Goal: Find specific page/section: Find specific page/section

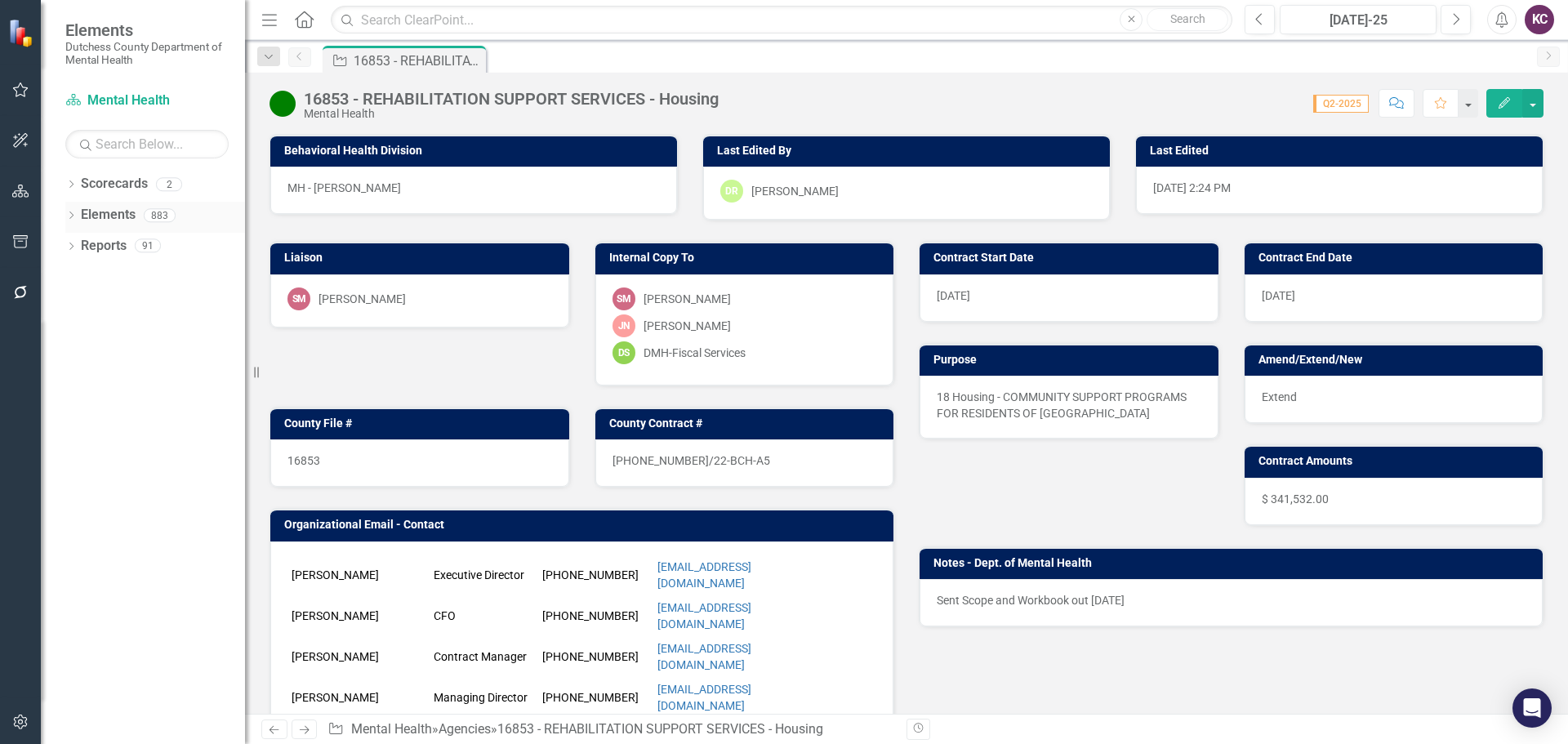
click at [90, 215] on link "Elements" at bounding box center [108, 214] width 54 height 18
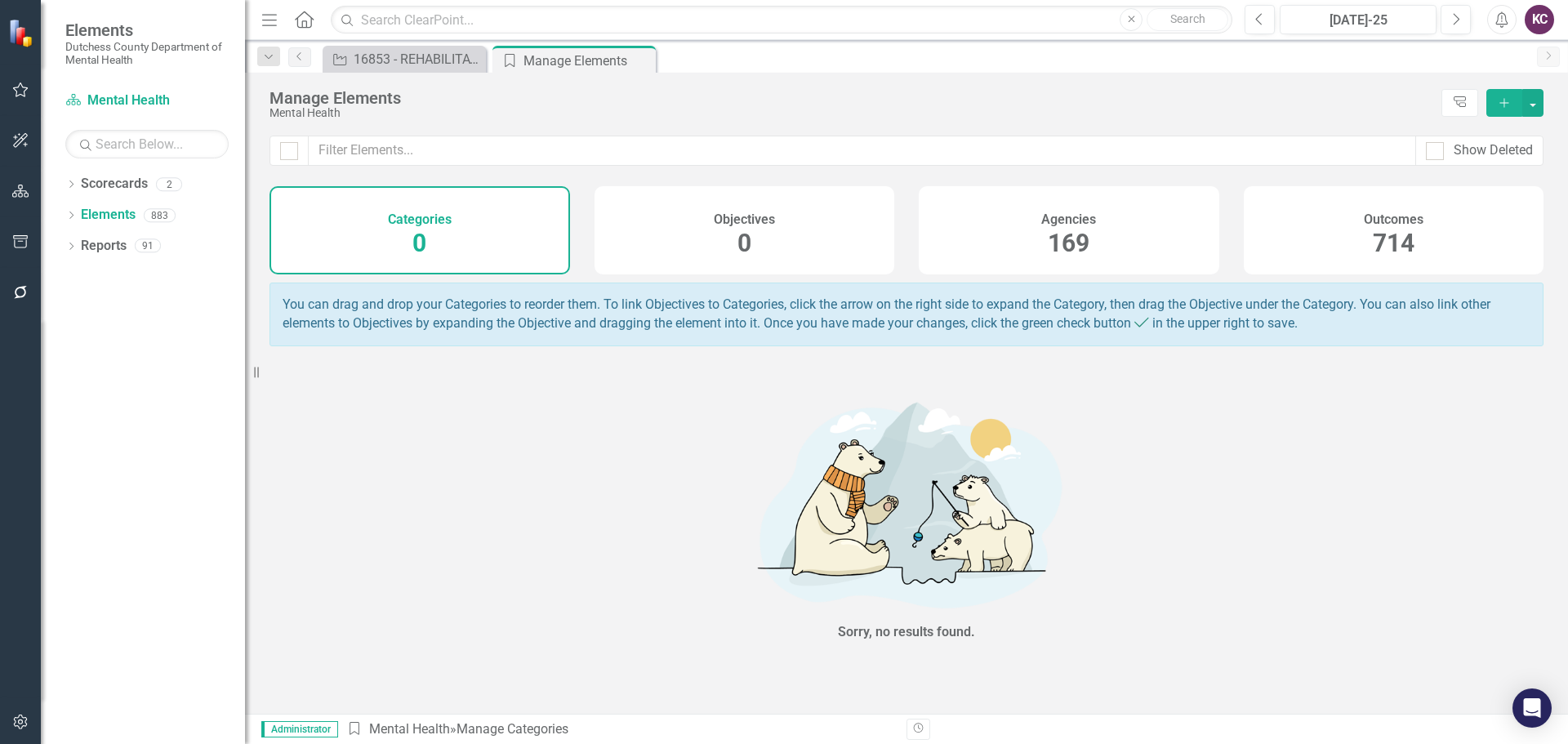
click at [983, 196] on div "Agencies 169" at bounding box center [1069, 230] width 301 height 88
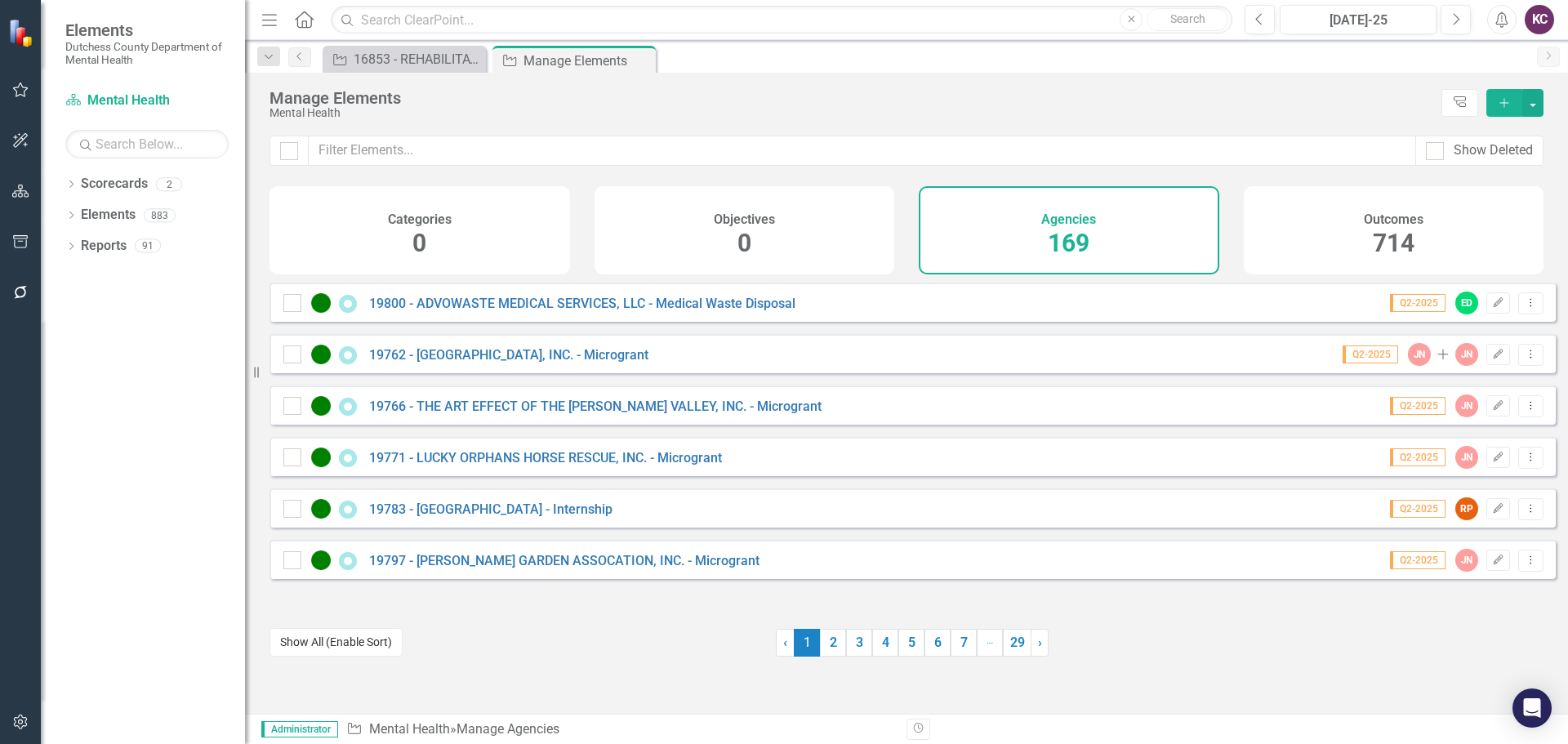
click at [308, 638] on button "Show All (Enable Sort)" at bounding box center [336, 641] width 133 height 28
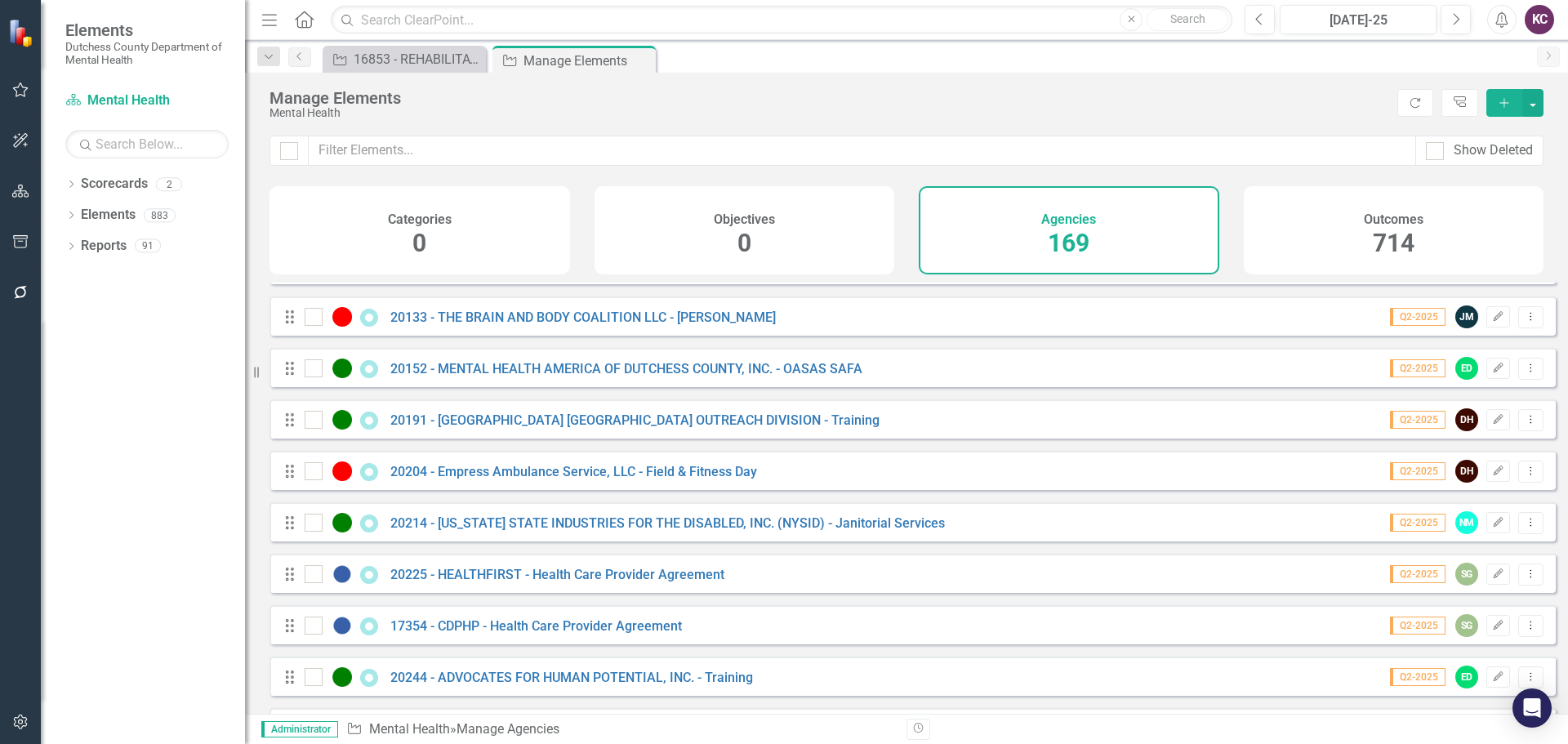
scroll to position [1471, 0]
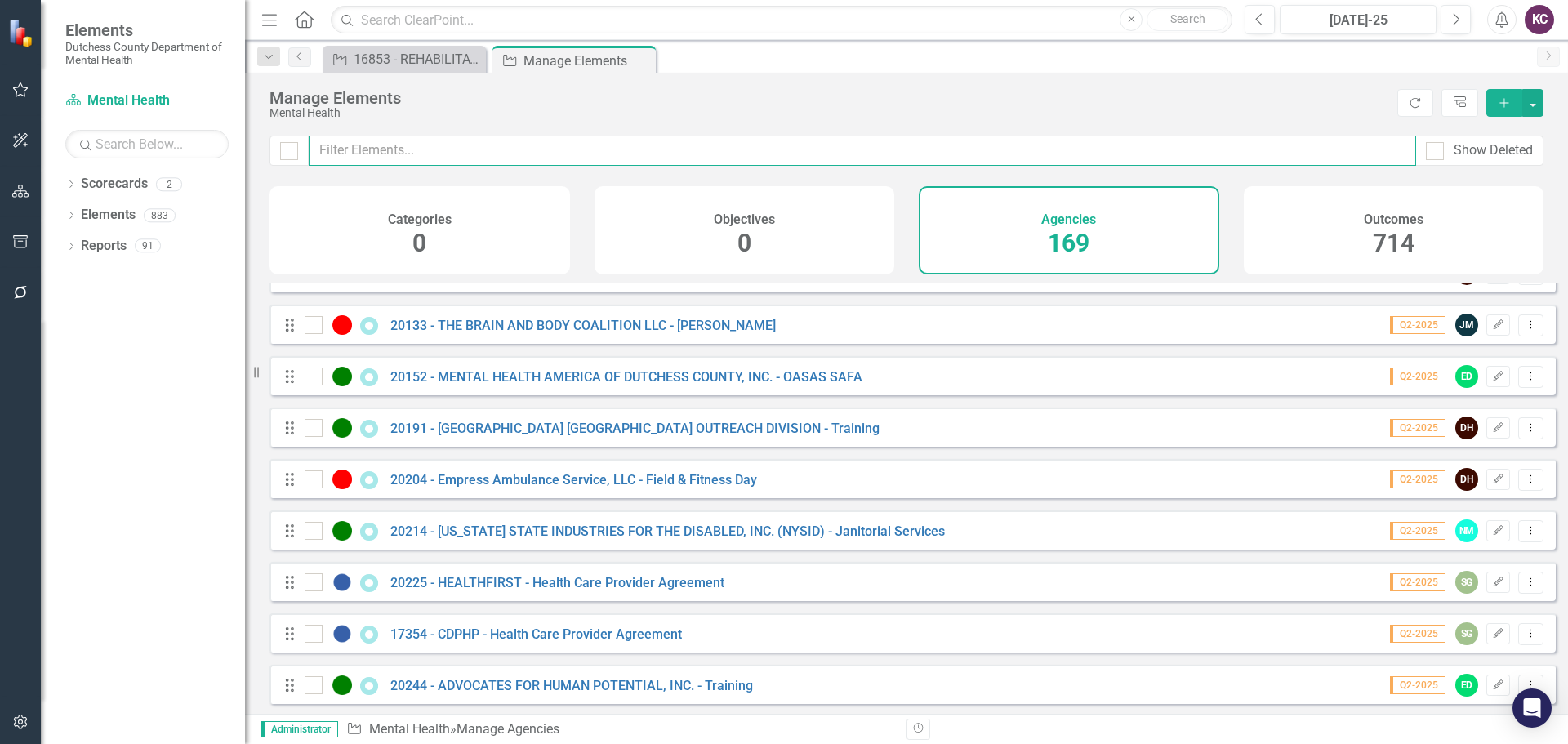
click at [457, 144] on input "text" at bounding box center [862, 150] width 1107 height 30
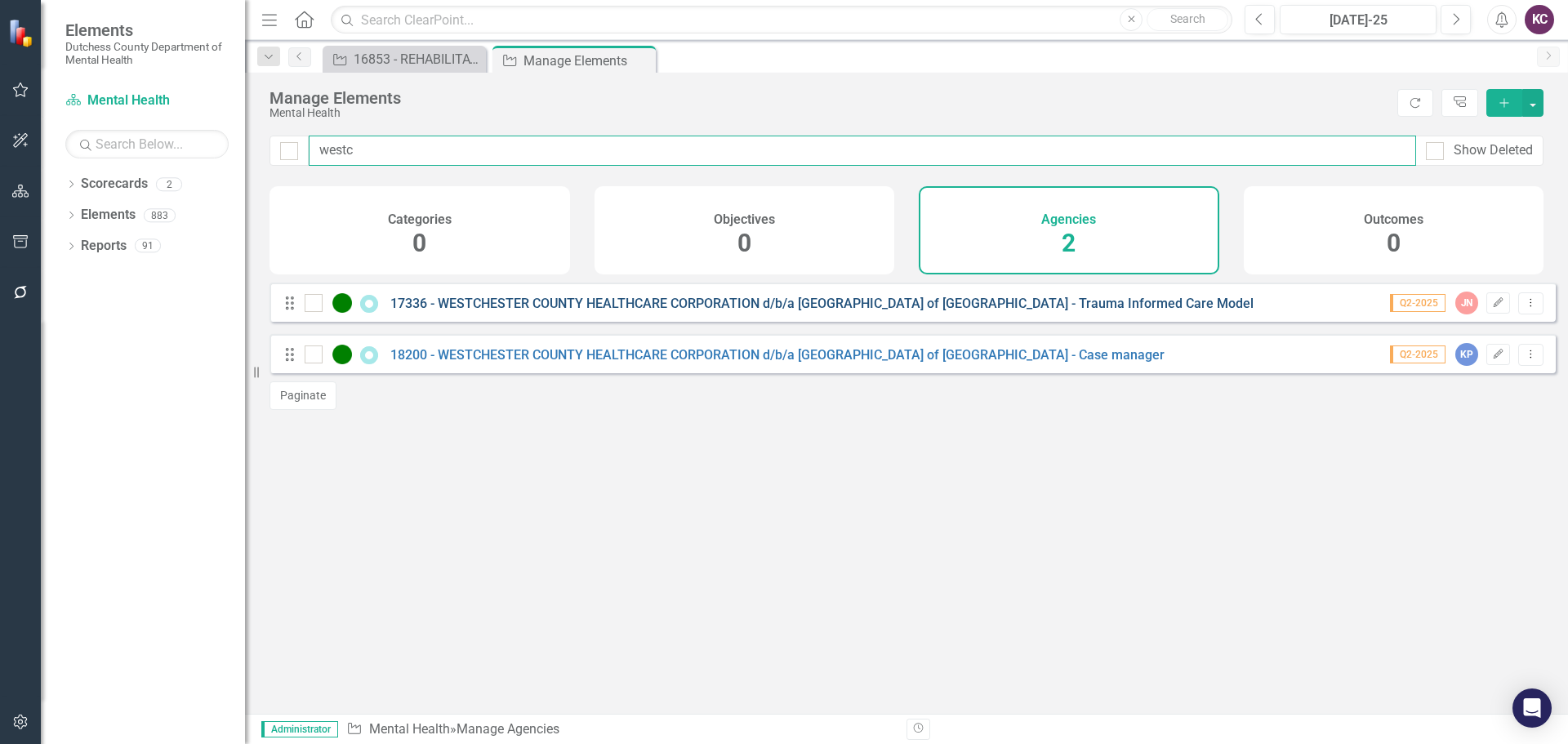
type input "westc"
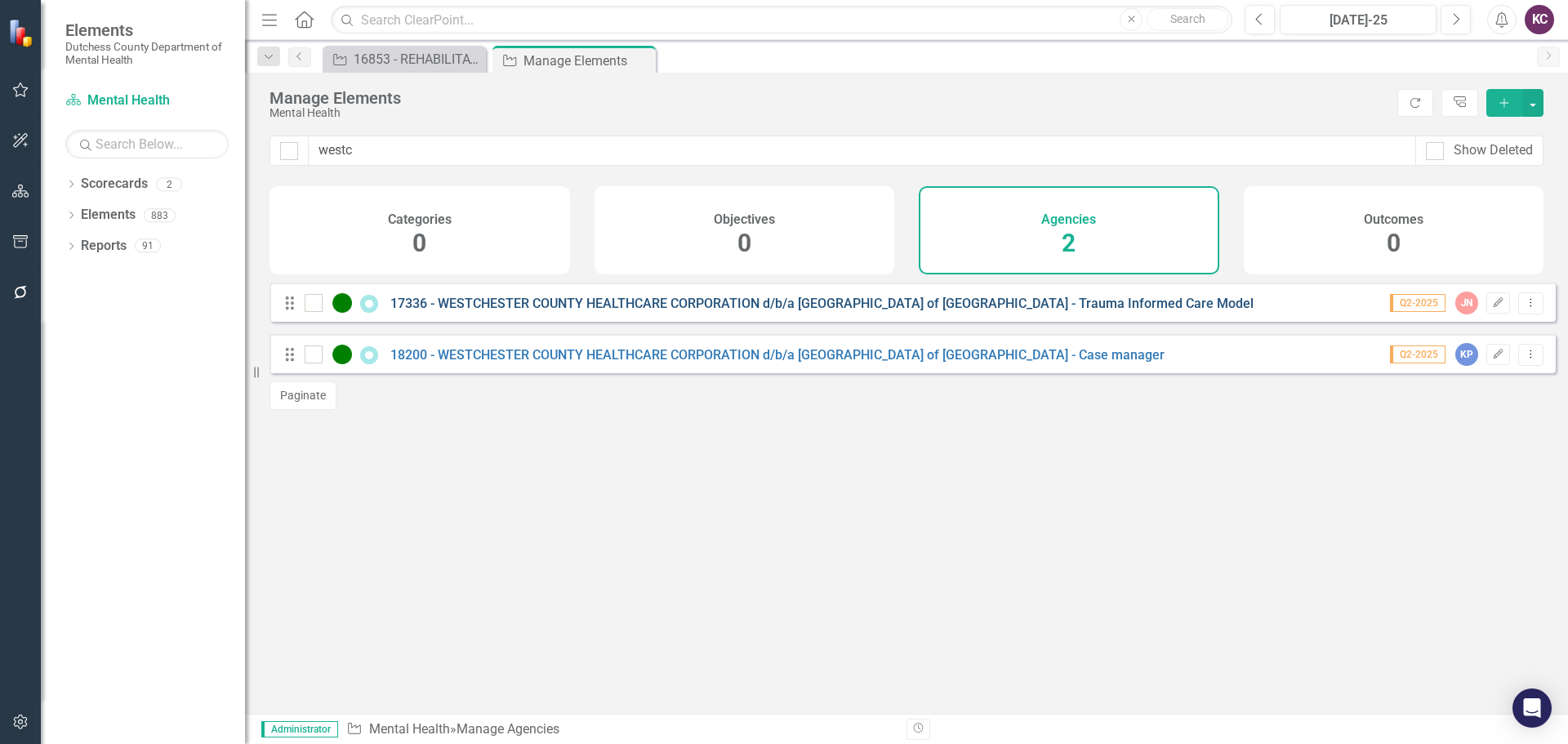
click at [656, 311] on link "17336 - WESTCHESTER COUNTY HEALTHCARE CORPORATION d/b/a [GEOGRAPHIC_DATA] of [G…" at bounding box center [821, 304] width 863 height 16
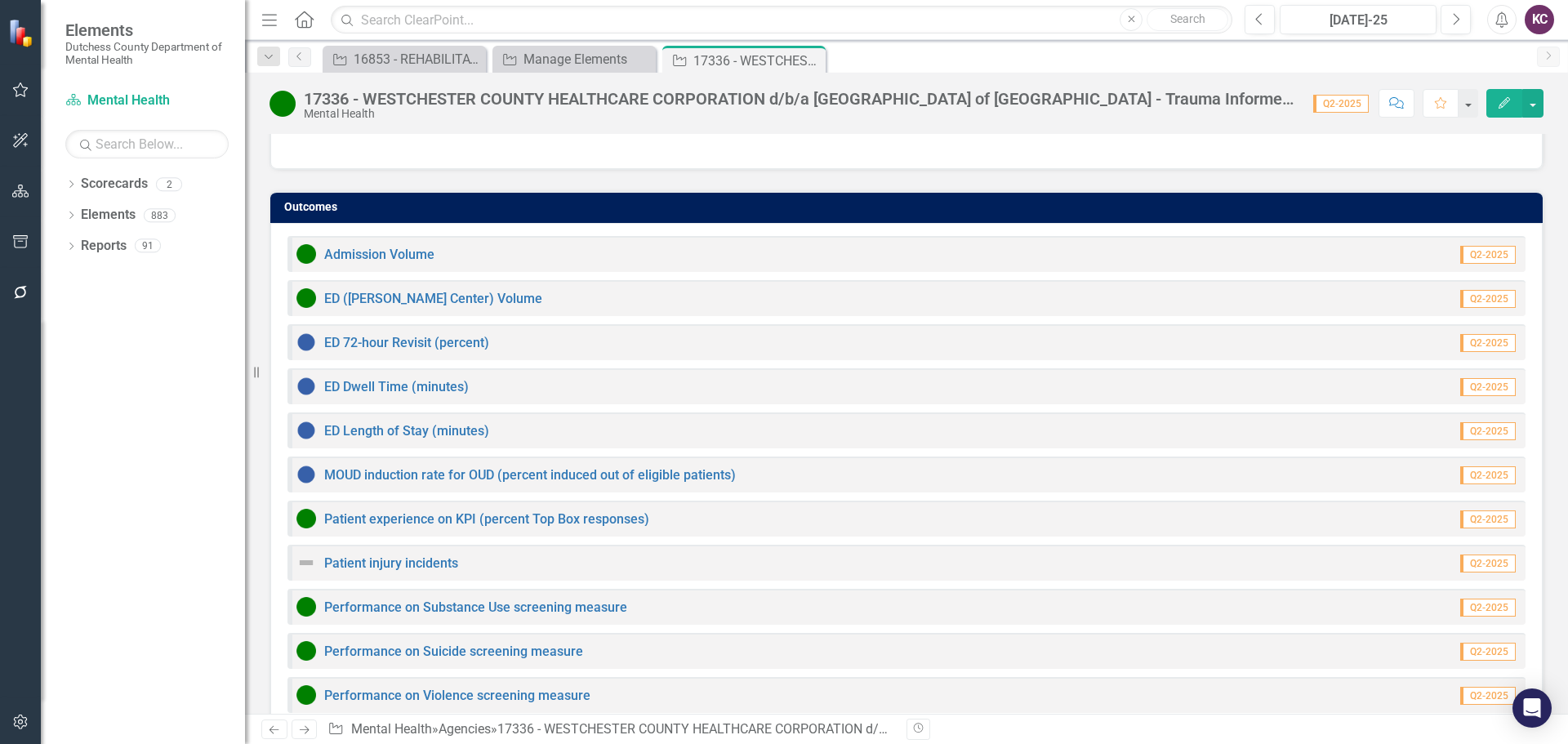
scroll to position [1475, 0]
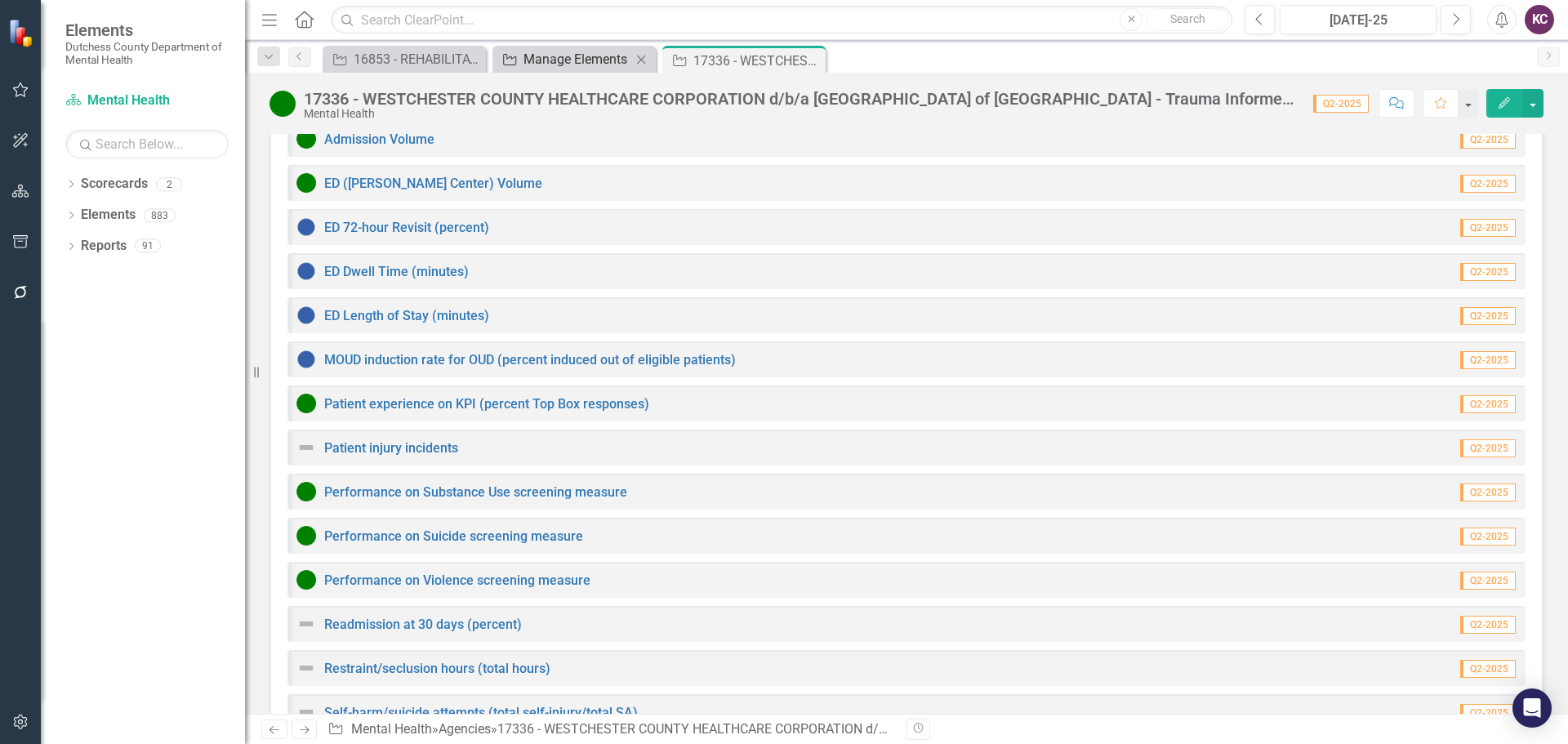
click at [557, 65] on div "Manage Elements" at bounding box center [577, 59] width 108 height 20
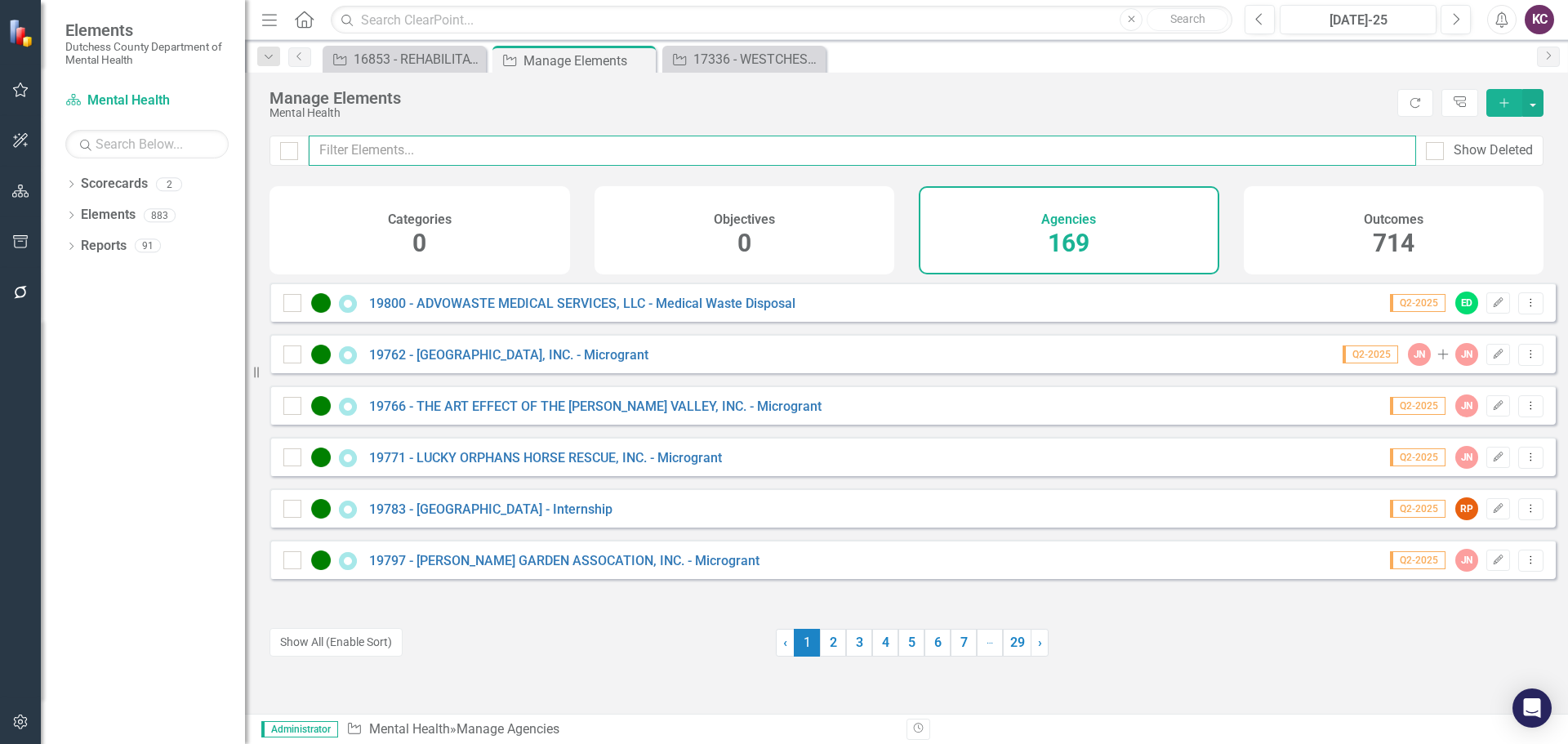
click at [403, 152] on input "text" at bounding box center [862, 150] width 1107 height 30
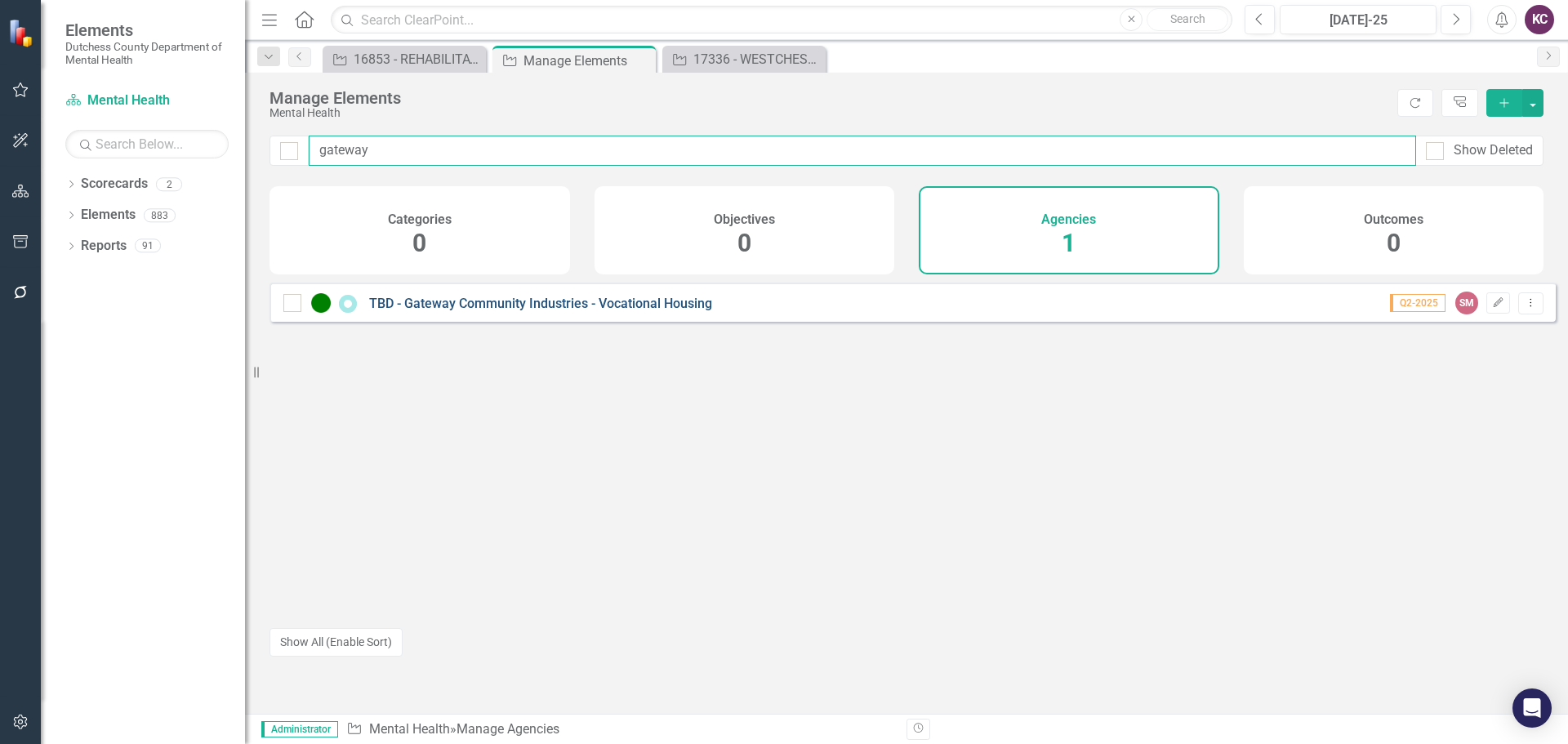
type input "gateway"
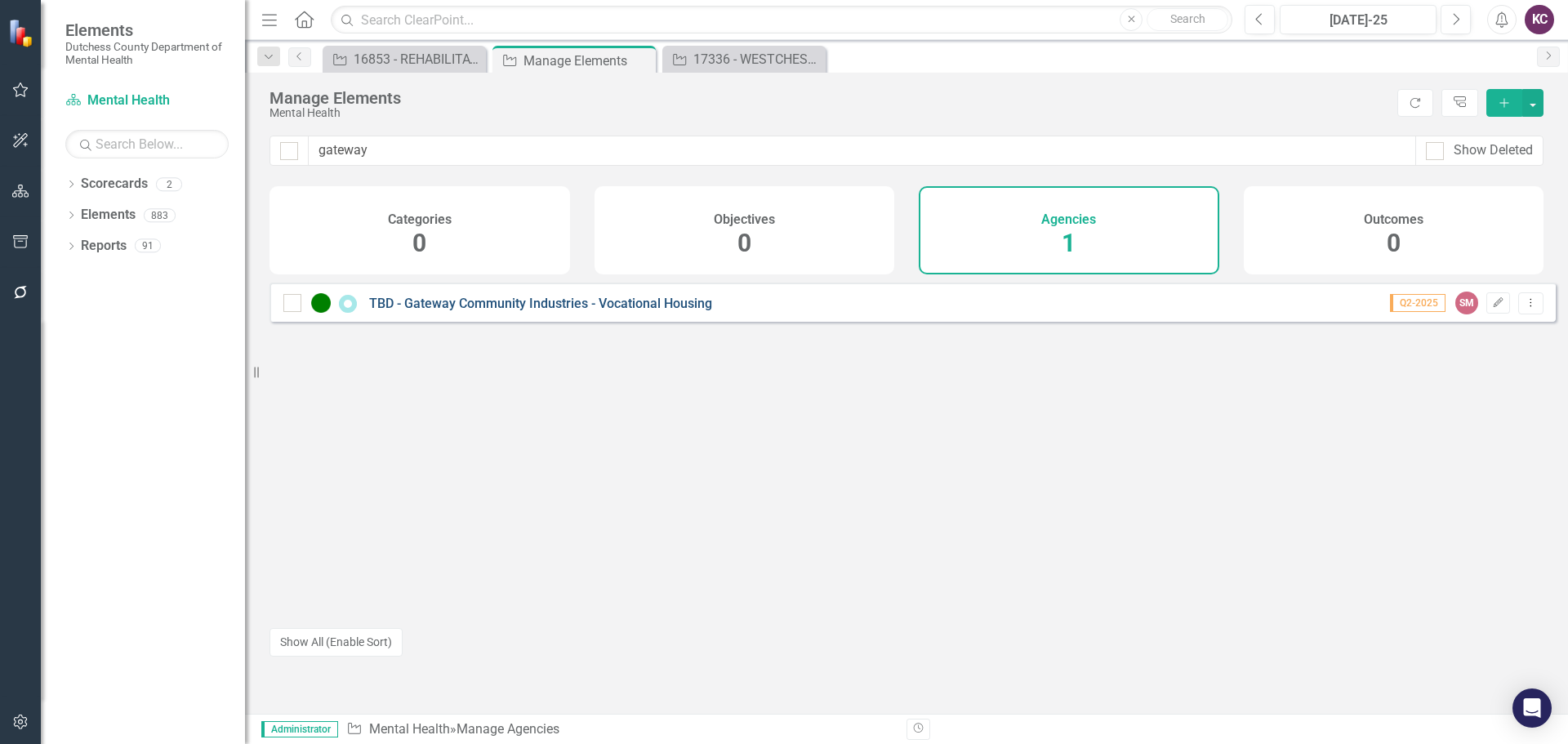
click at [490, 311] on link "TBD - Gateway Community Industries - Vocational Housing" at bounding box center [541, 304] width 343 height 16
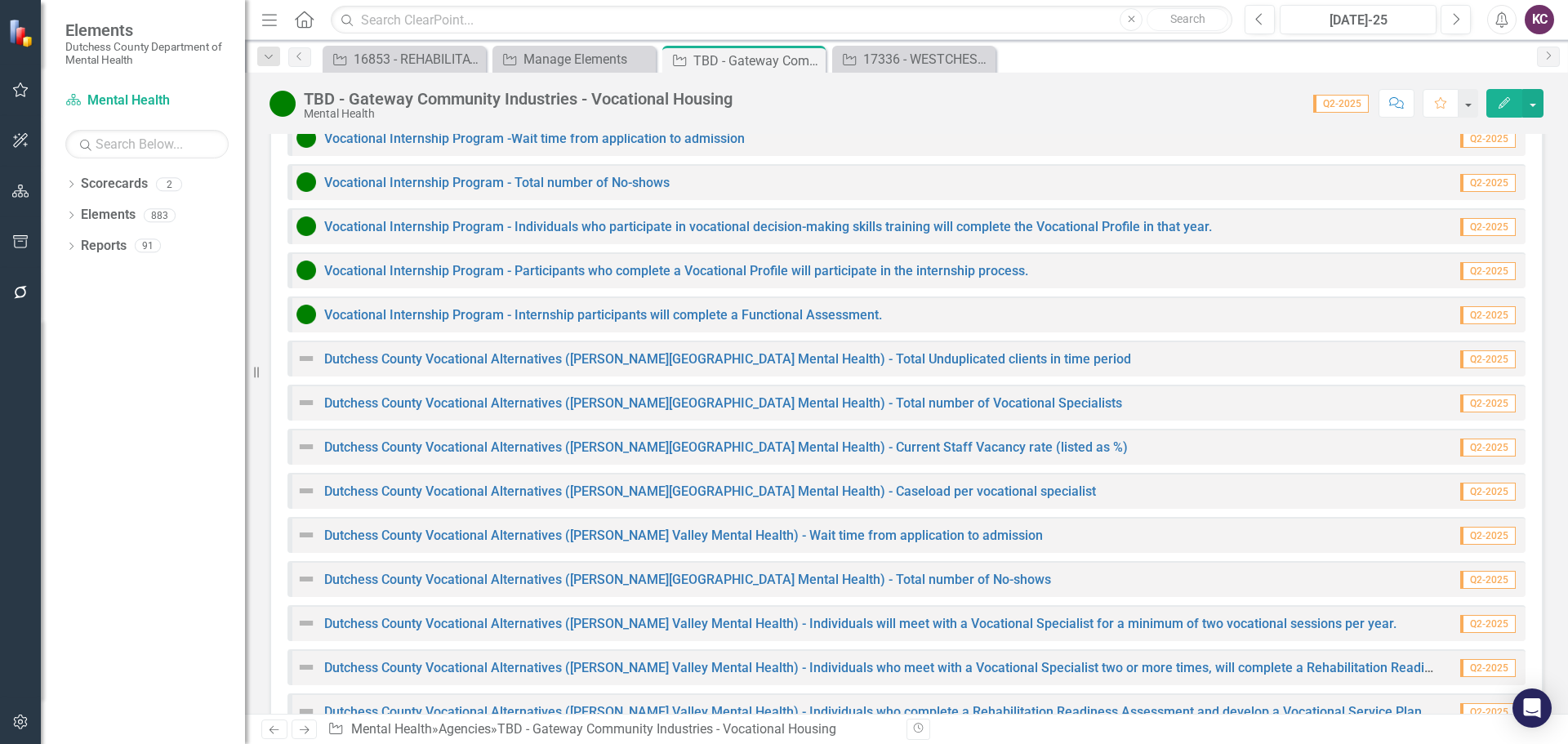
scroll to position [1852, 0]
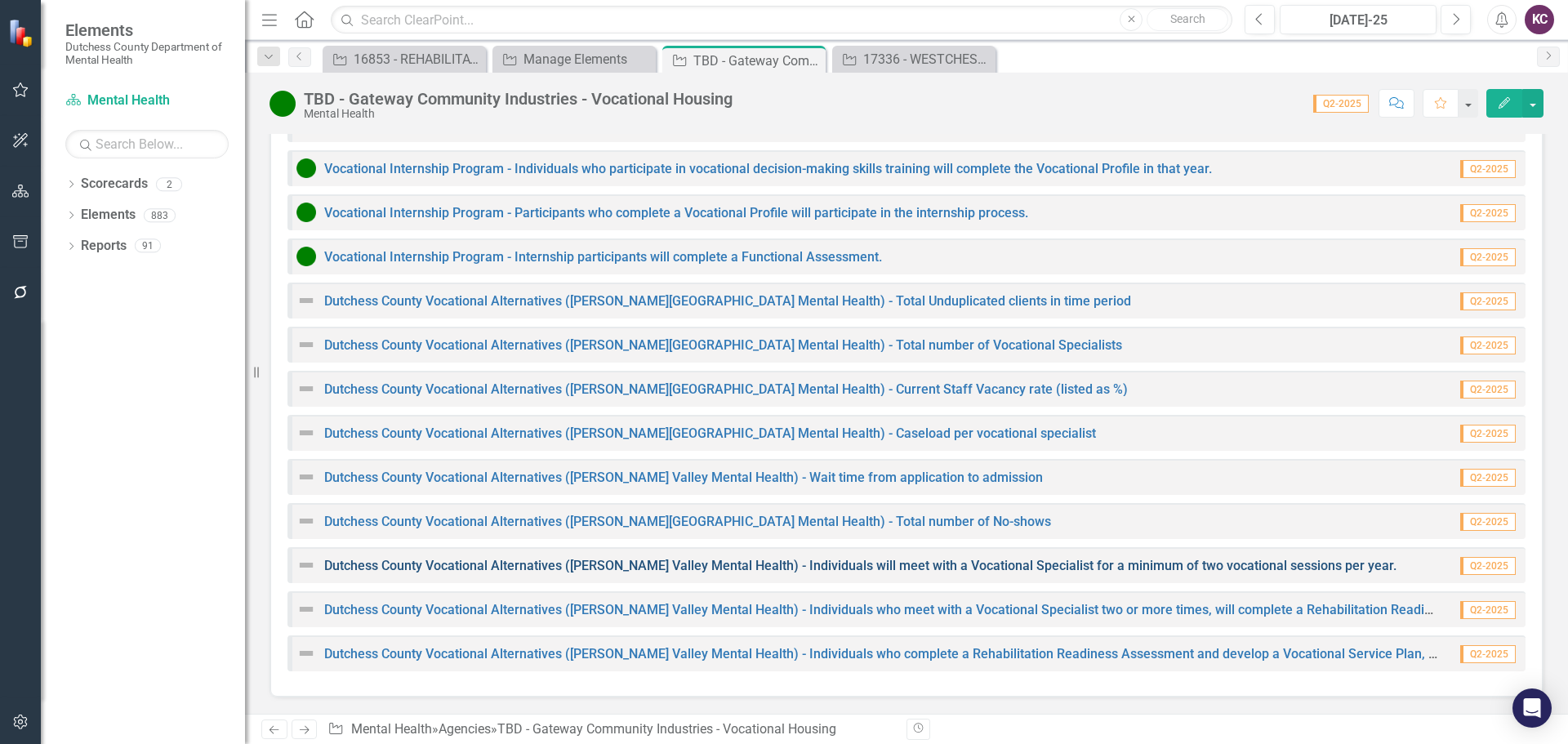
click at [476, 566] on link "Dutchess County Vocational Alternatives ([PERSON_NAME] Valley Mental Health) - …" at bounding box center [859, 566] width 1072 height 16
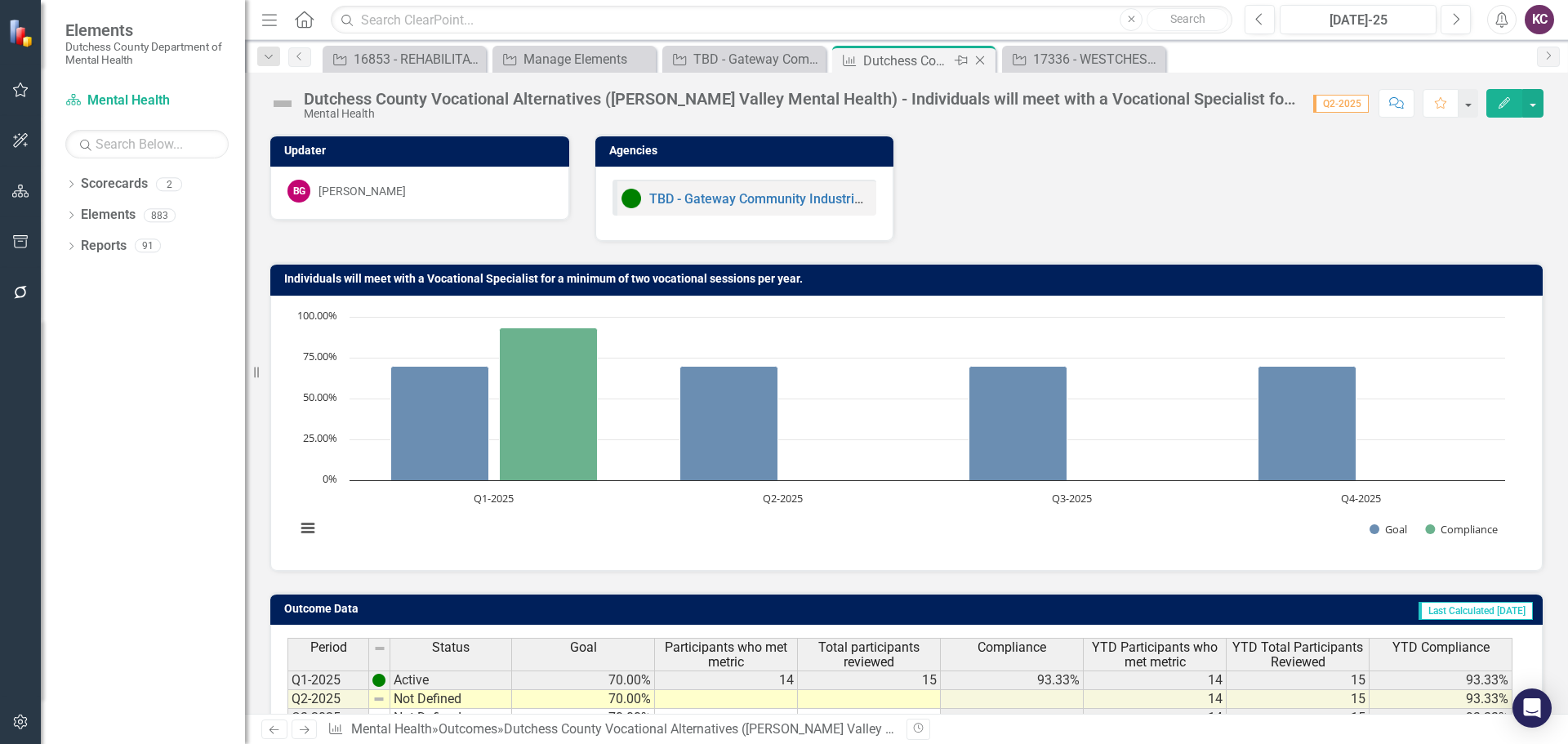
click at [979, 60] on icon at bounding box center [979, 60] width 9 height 9
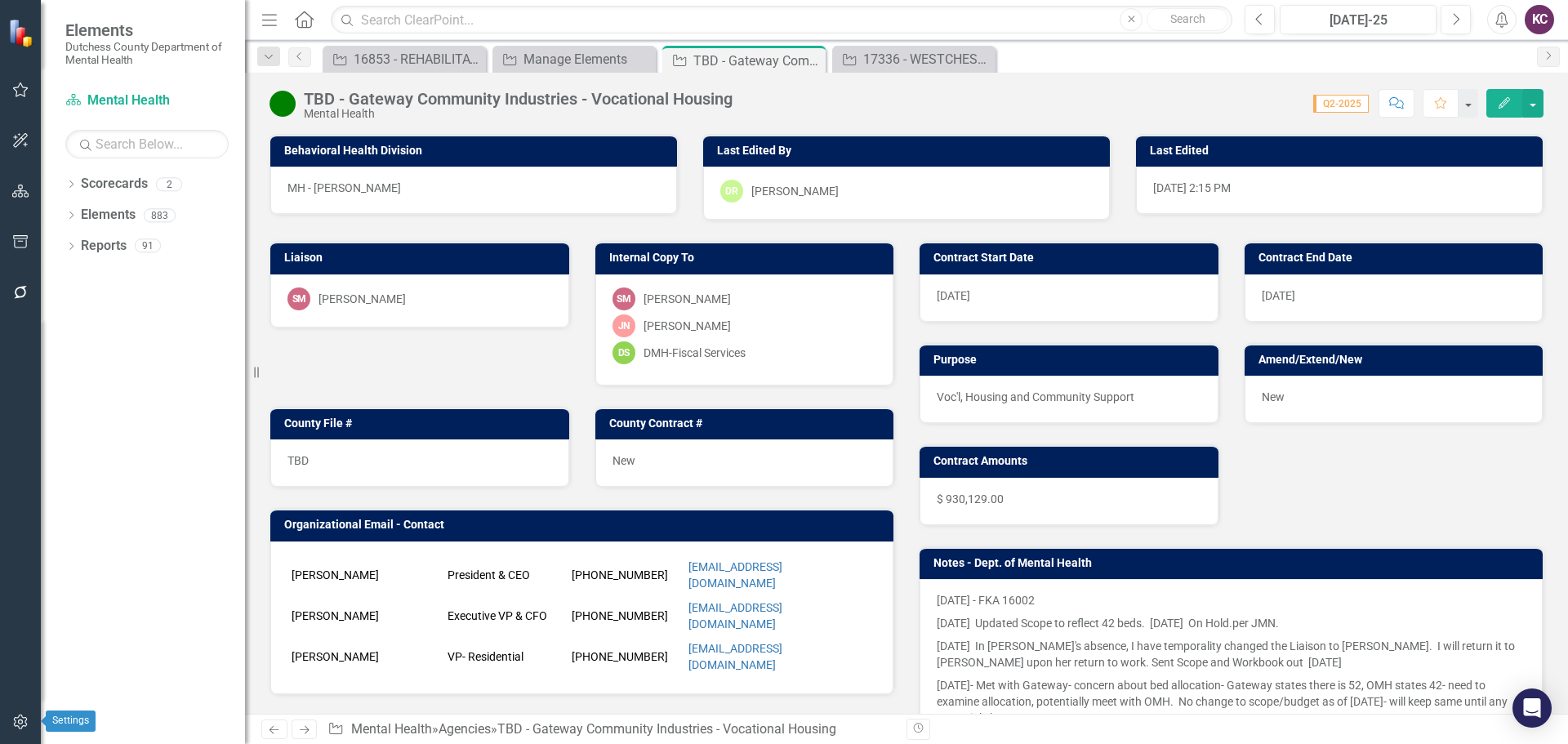
click at [20, 713] on button "button" at bounding box center [21, 722] width 37 height 34
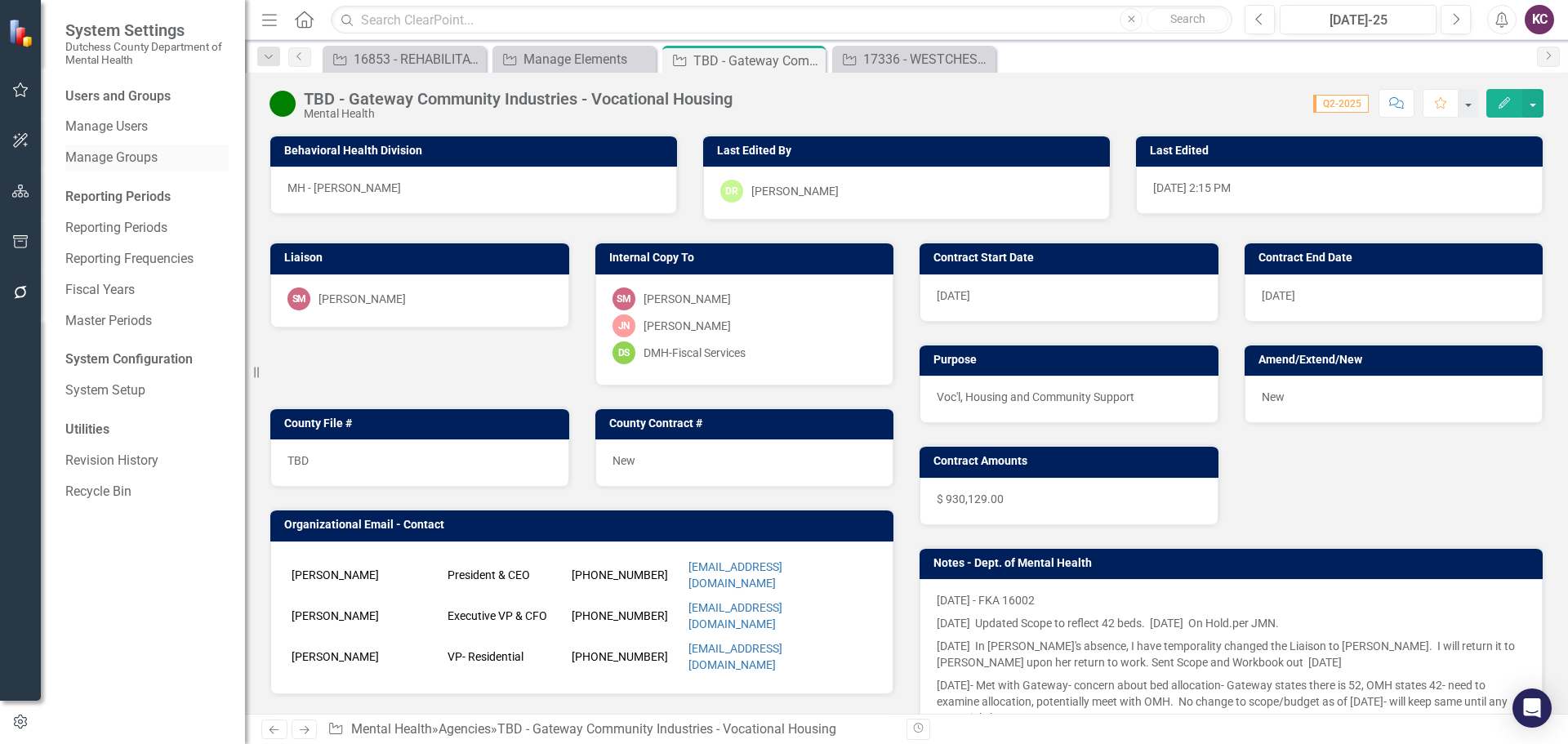
click at [131, 156] on link "Manage Groups" at bounding box center [146, 157] width 163 height 18
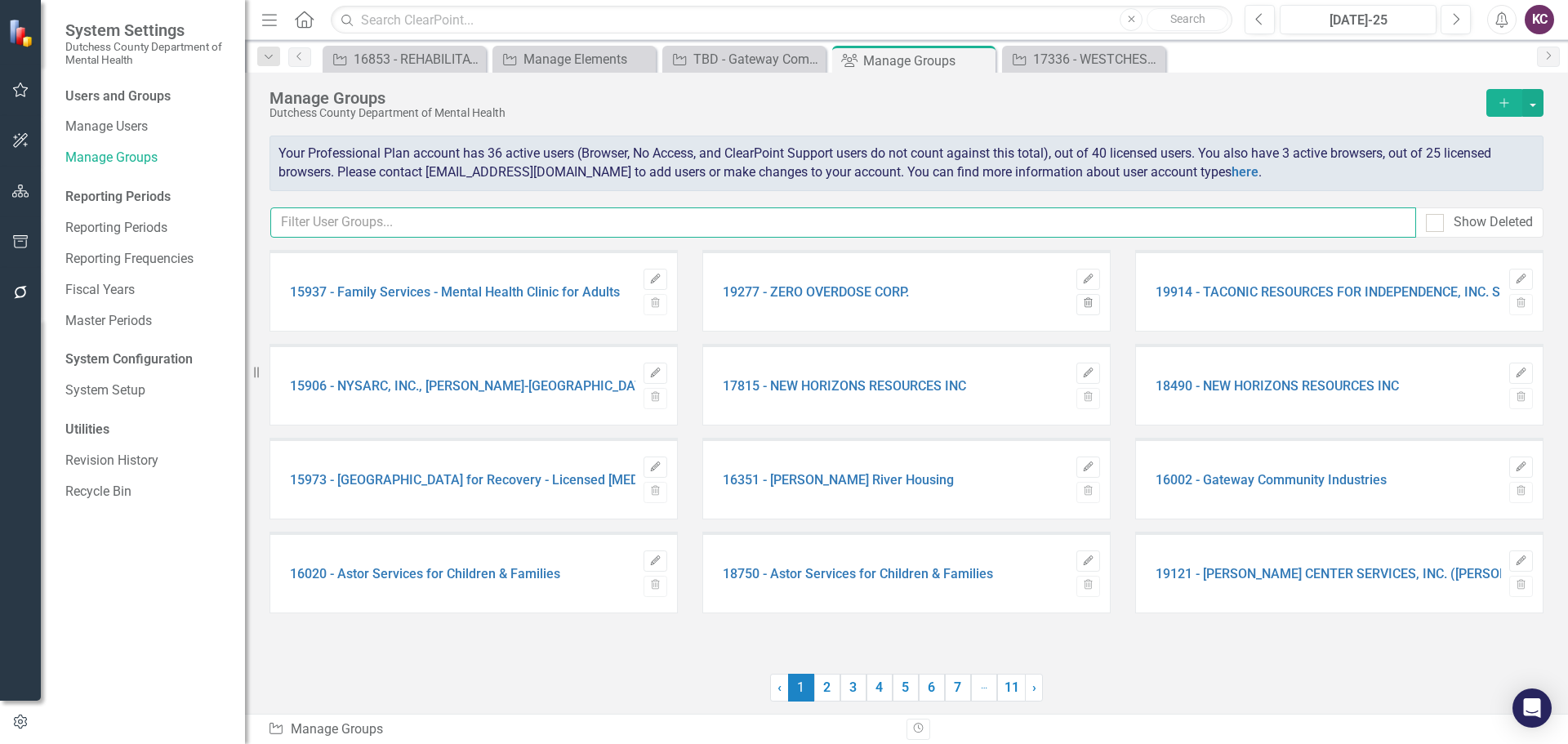
click at [415, 219] on input "text" at bounding box center [843, 222] width 1145 height 30
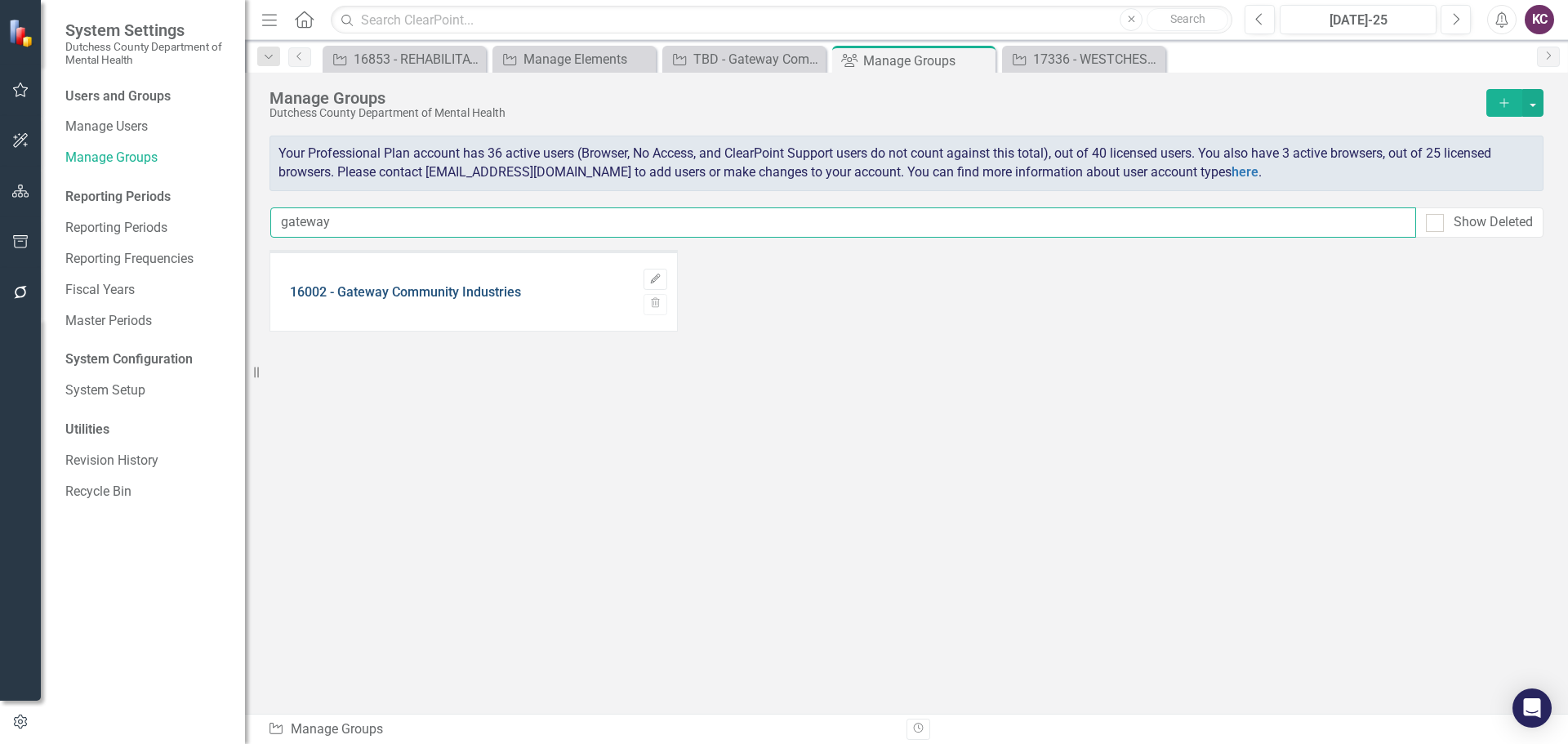
type input "gateway"
click at [383, 294] on link "16002 - Gateway Community Industries" at bounding box center [405, 292] width 231 height 15
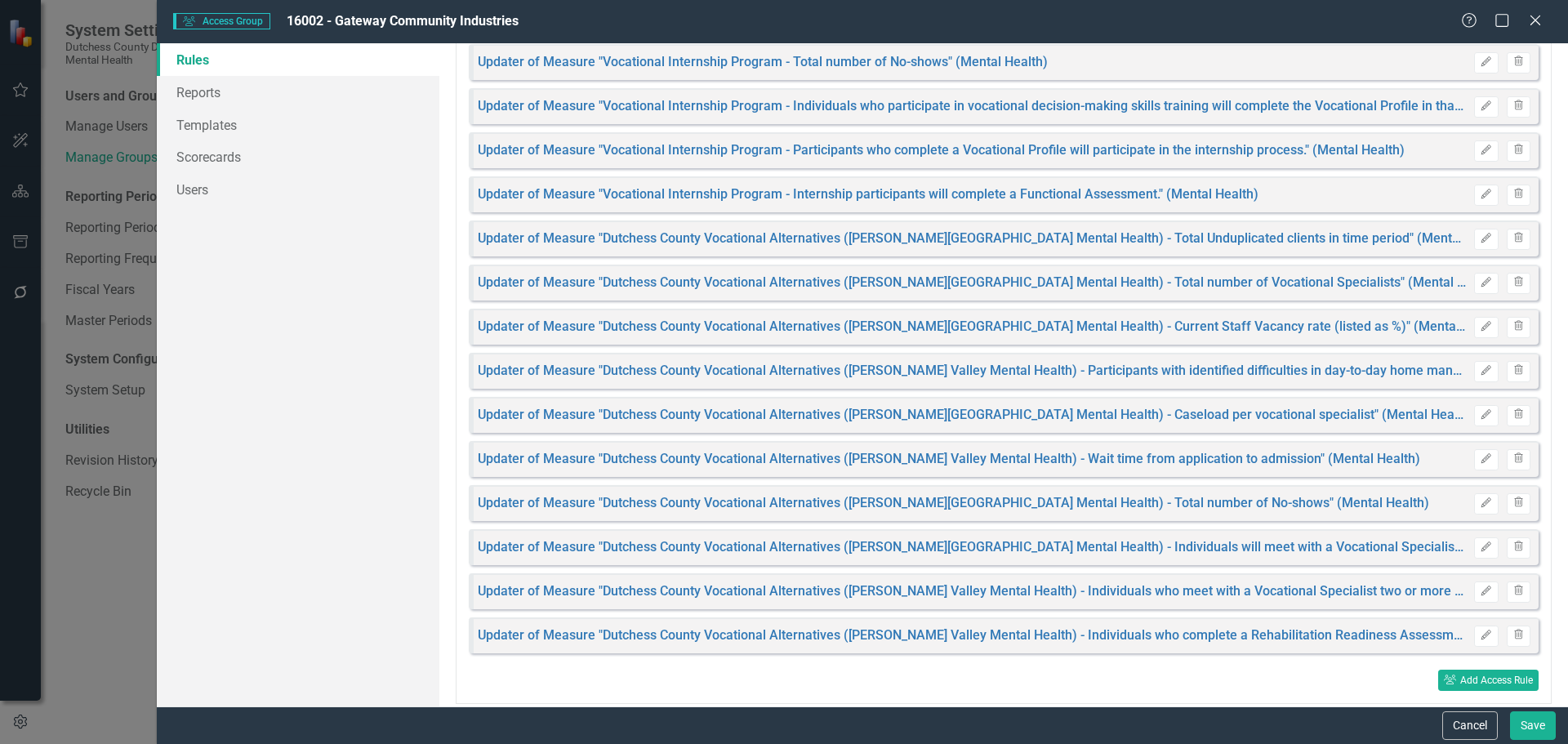
scroll to position [778, 0]
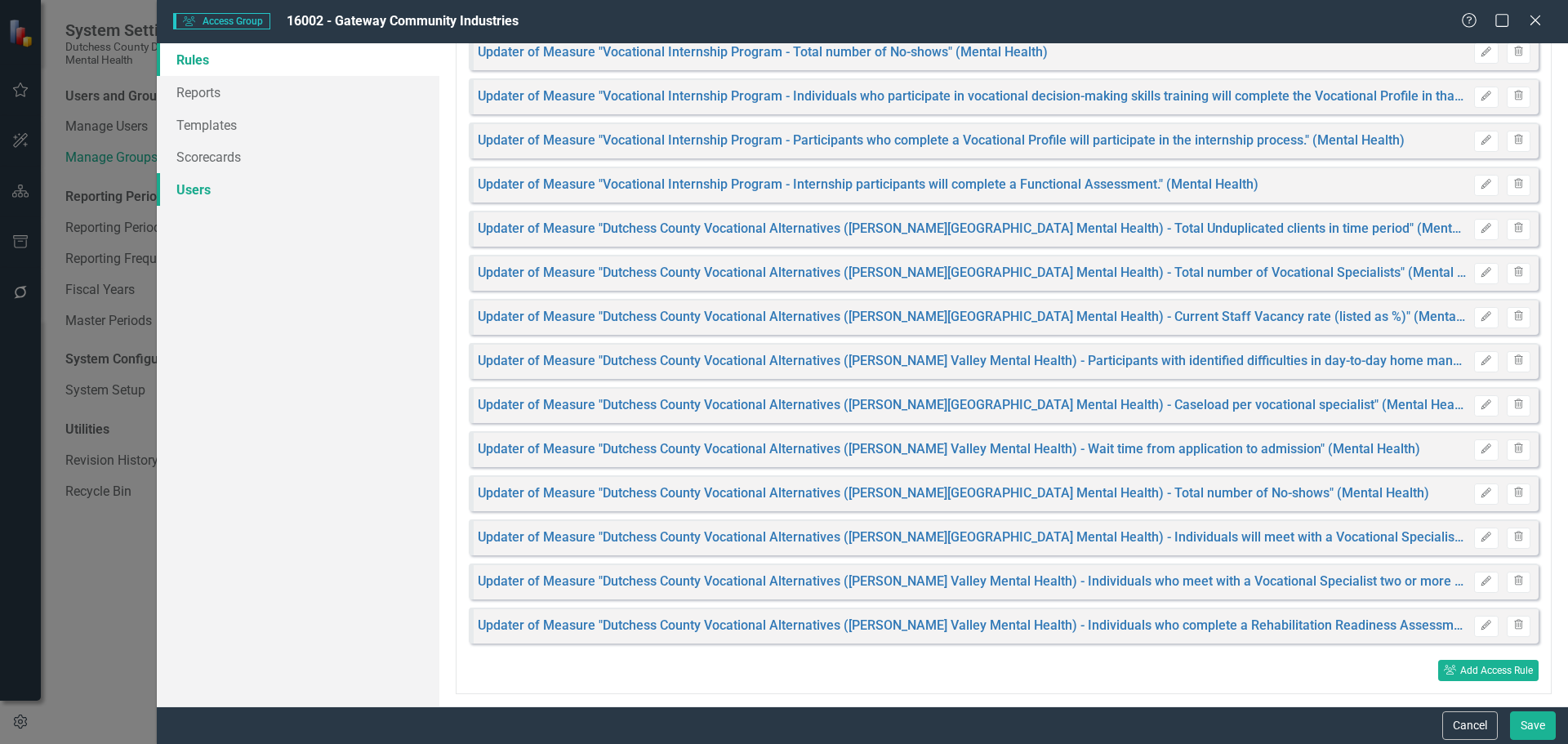
click at [197, 188] on link "Users" at bounding box center [298, 189] width 282 height 33
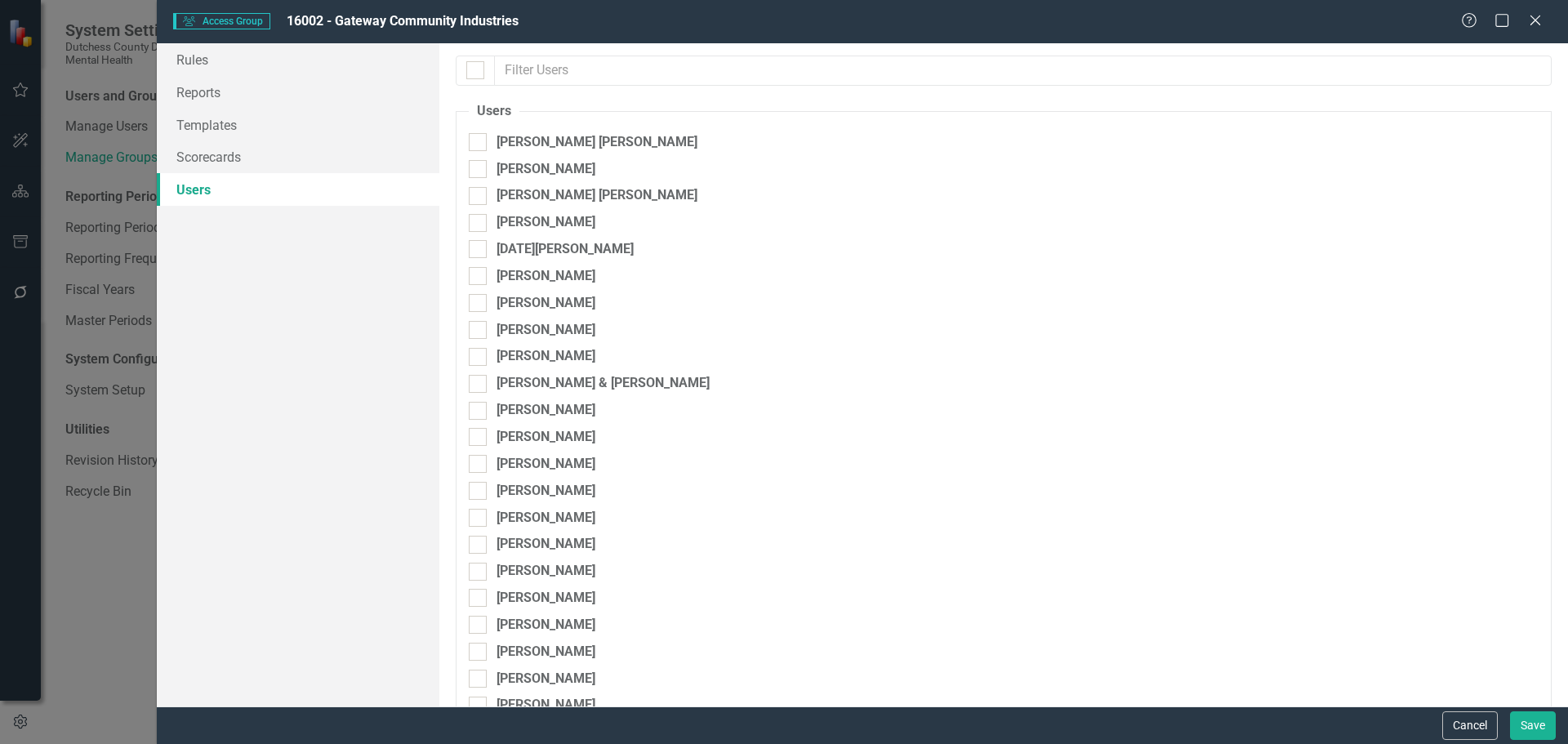
checkbox input "false"
checkbox input "true"
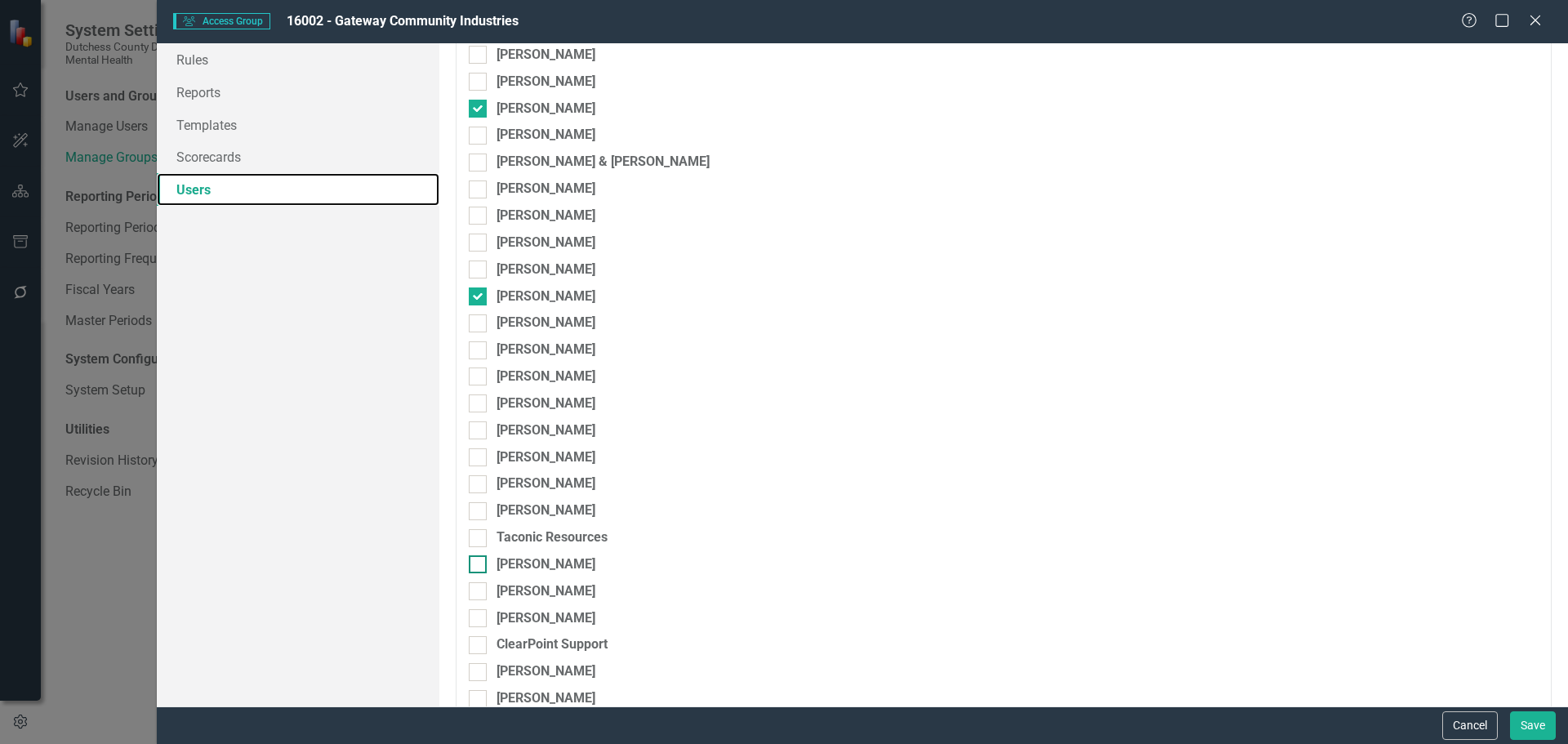
scroll to position [279, 0]
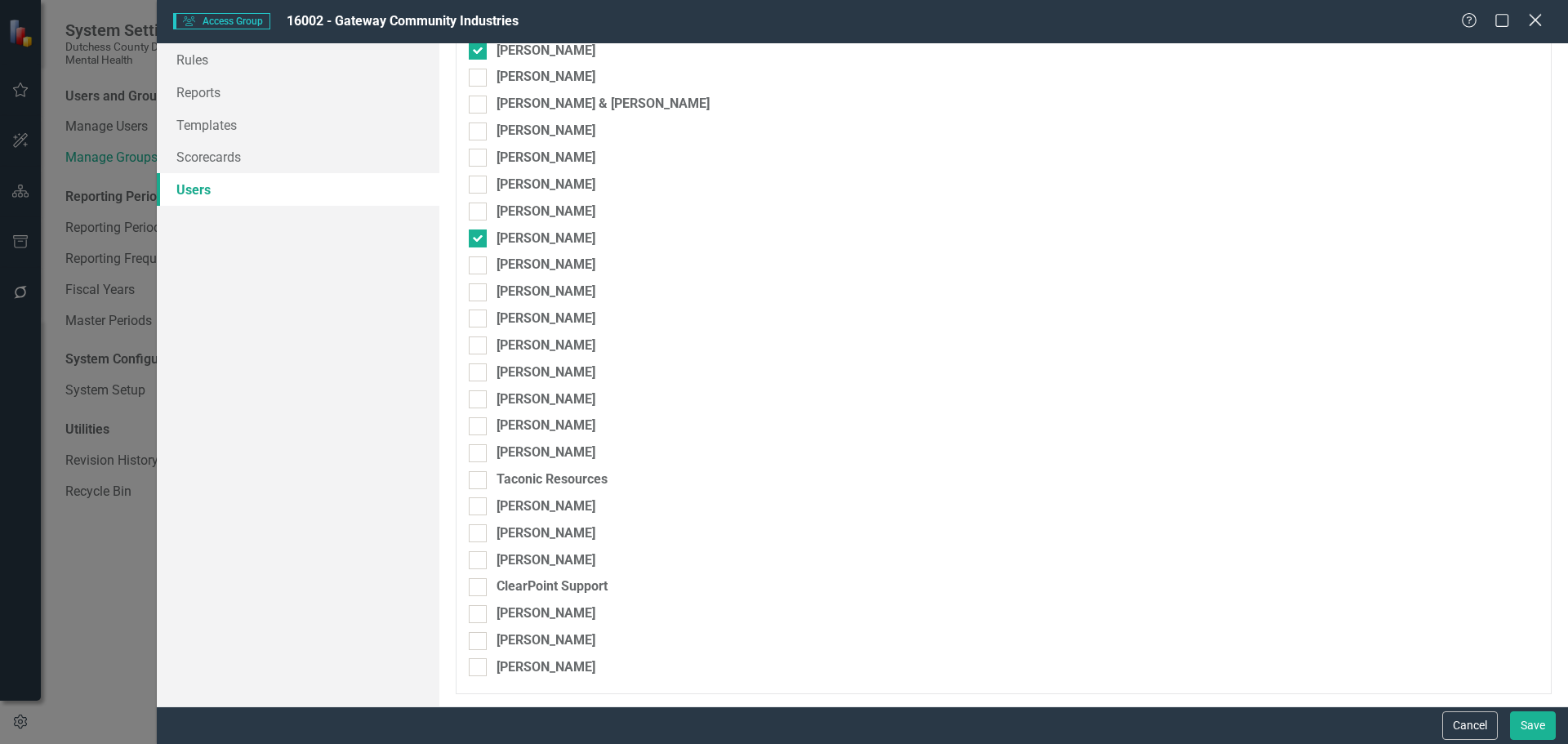
click at [1529, 16] on icon "Close" at bounding box center [1534, 20] width 20 height 16
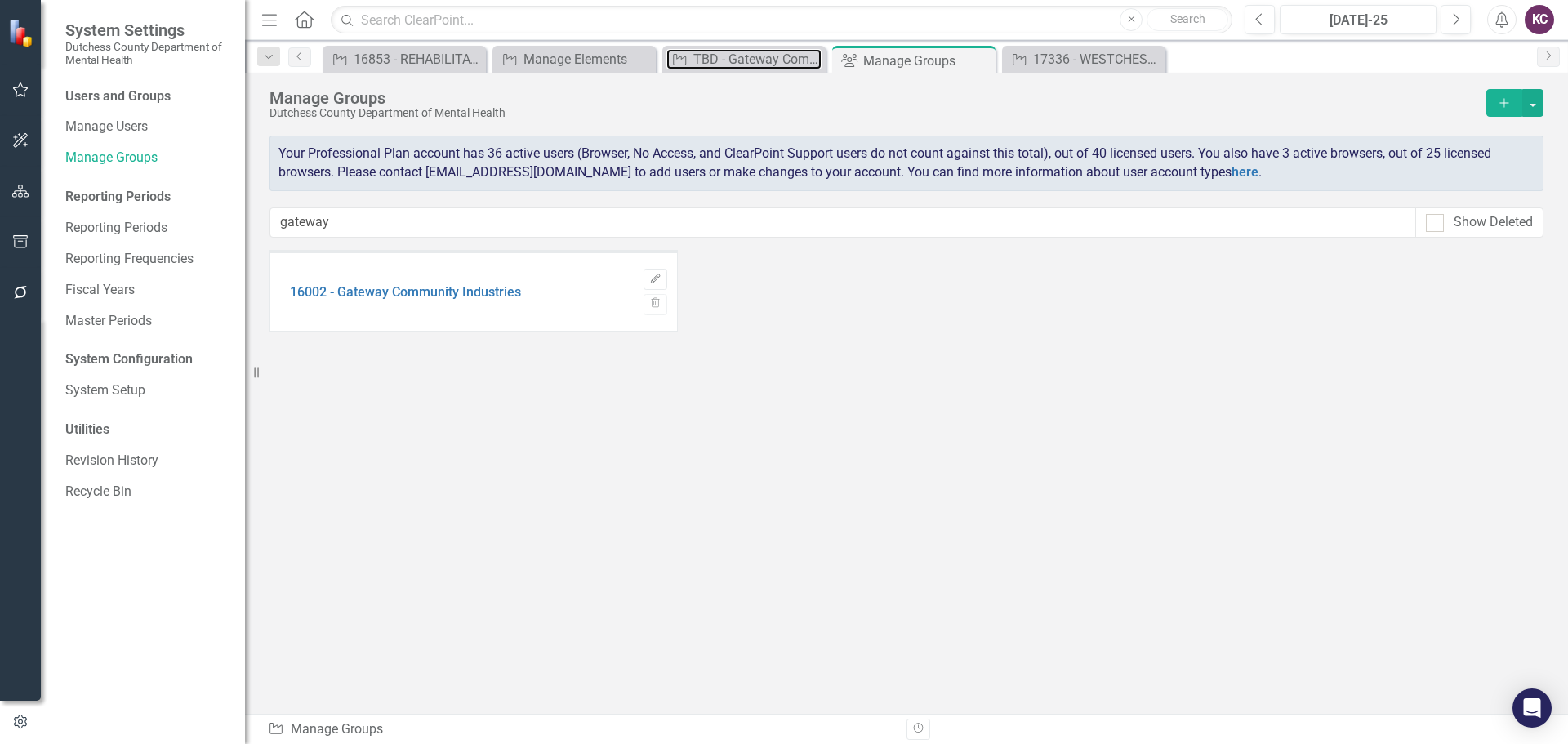
drag, startPoint x: 747, startPoint y: 58, endPoint x: 778, endPoint y: 0, distance: 65.8
click at [747, 58] on div "TBD - Gateway Community Industries - Vocational Housing" at bounding box center [757, 59] width 128 height 20
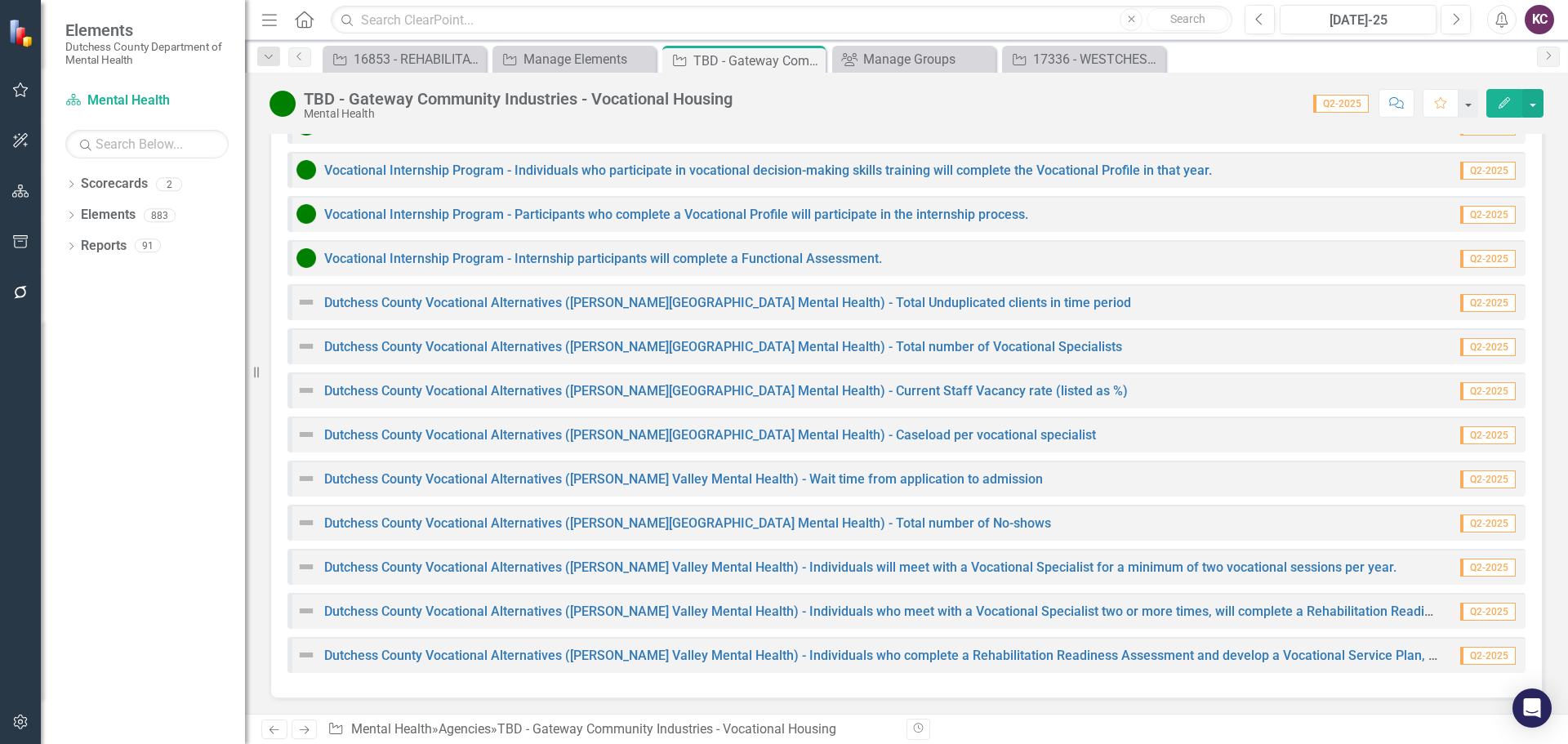
scroll to position [1852, 0]
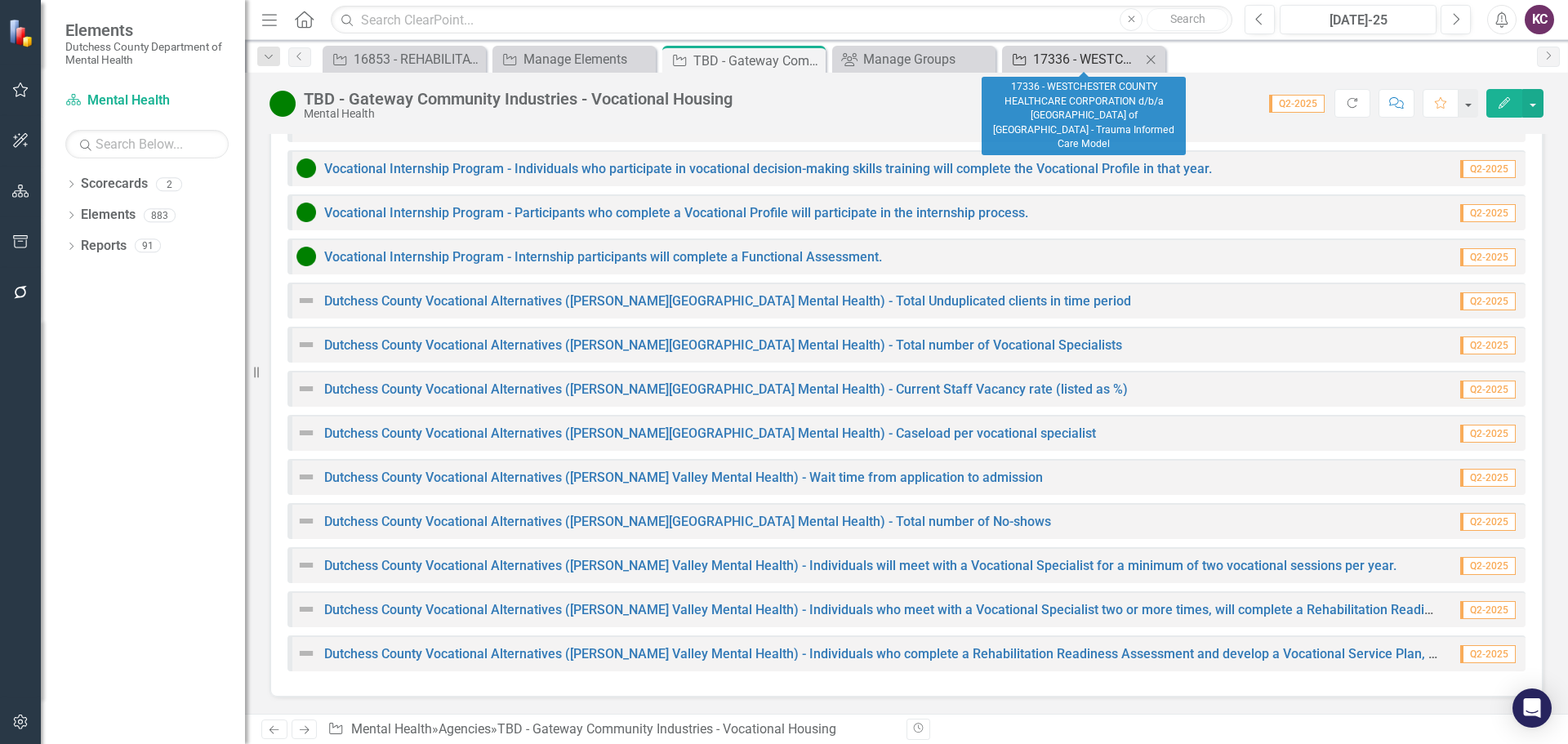
click at [1059, 54] on div "17336 - WESTCHESTER COUNTY HEALTHCARE CORPORATION d/b/a [GEOGRAPHIC_DATA] of [G…" at bounding box center [1086, 59] width 108 height 20
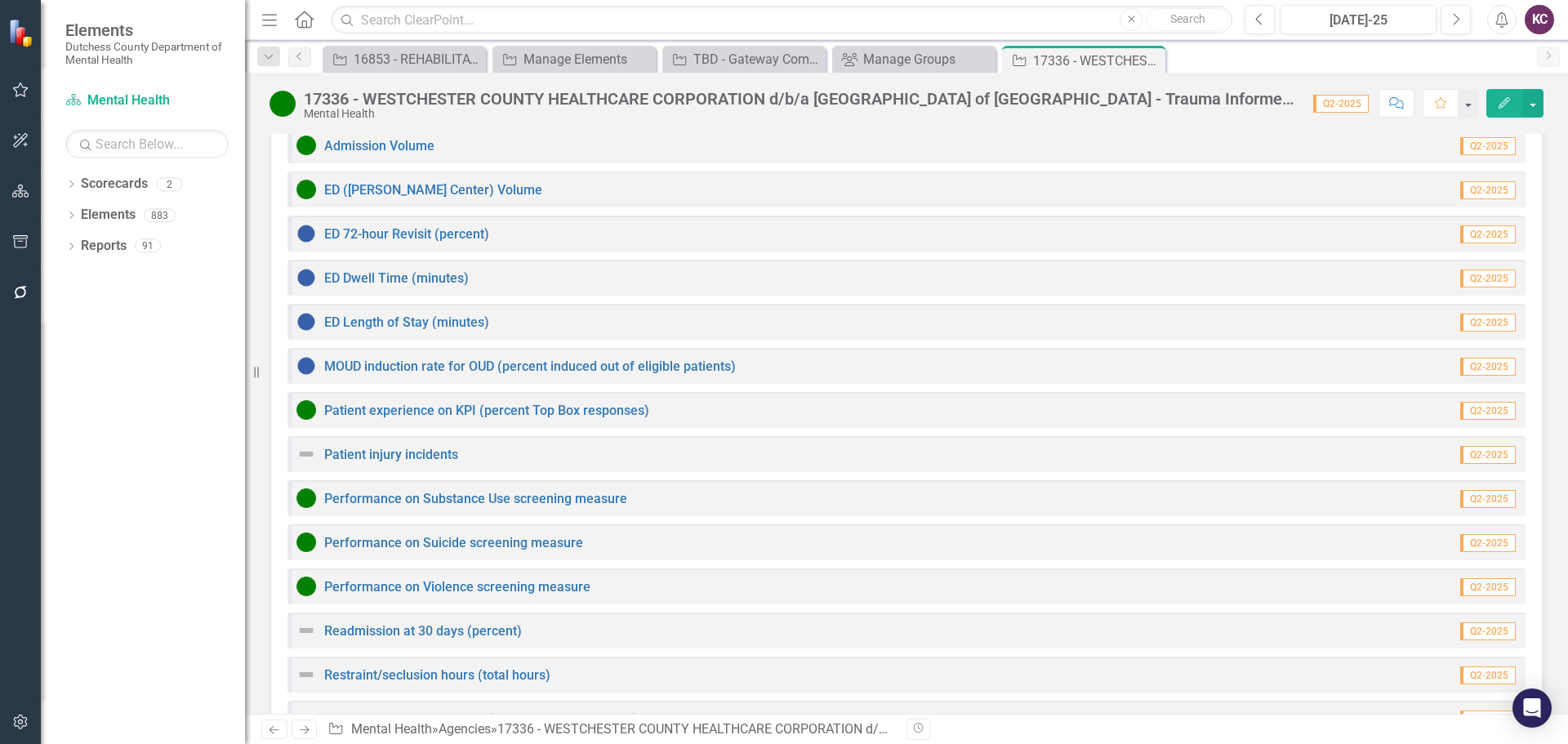
scroll to position [1475, 0]
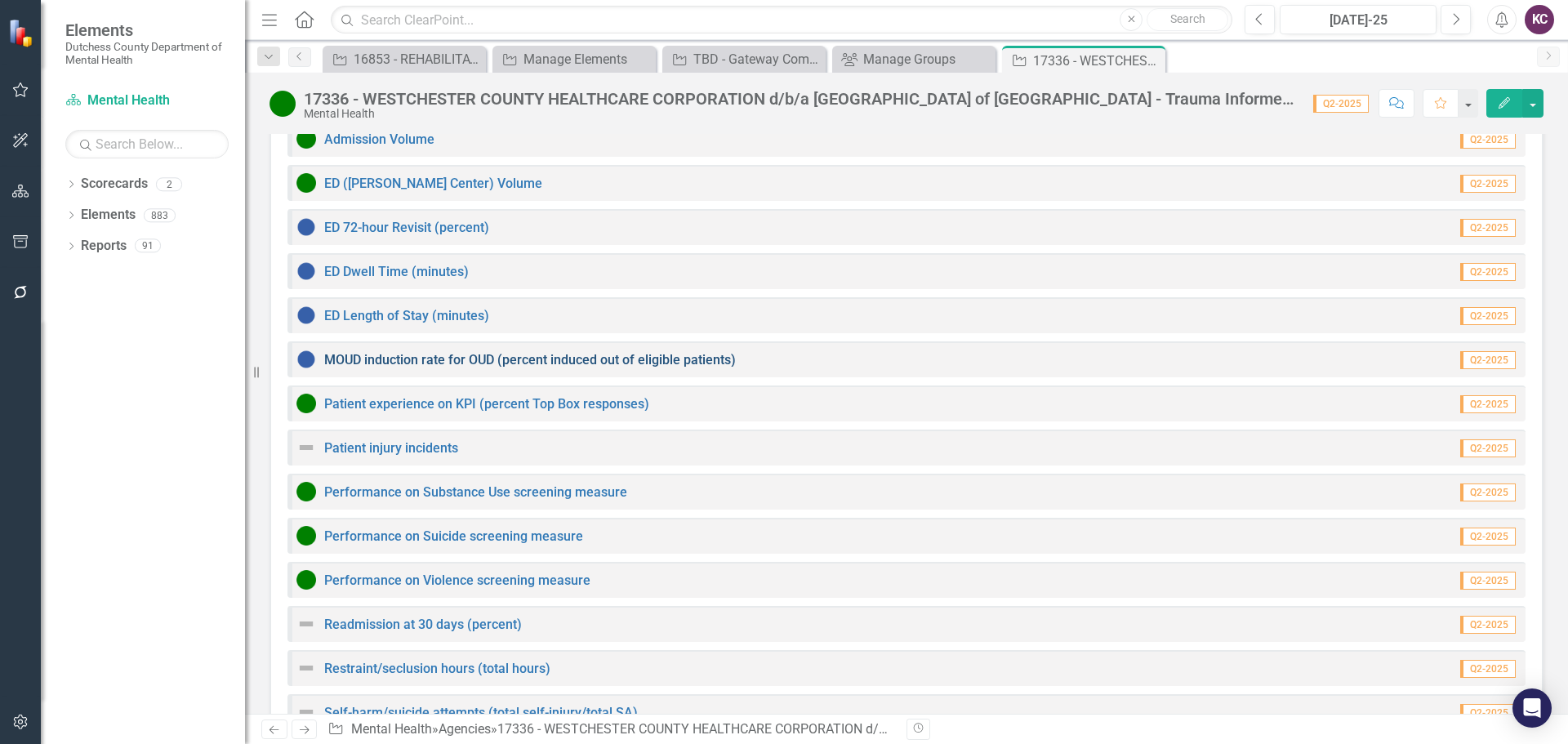
click at [385, 352] on link "MOUD induction rate for OUD (percent induced out of eligible patients)" at bounding box center [529, 360] width 411 height 16
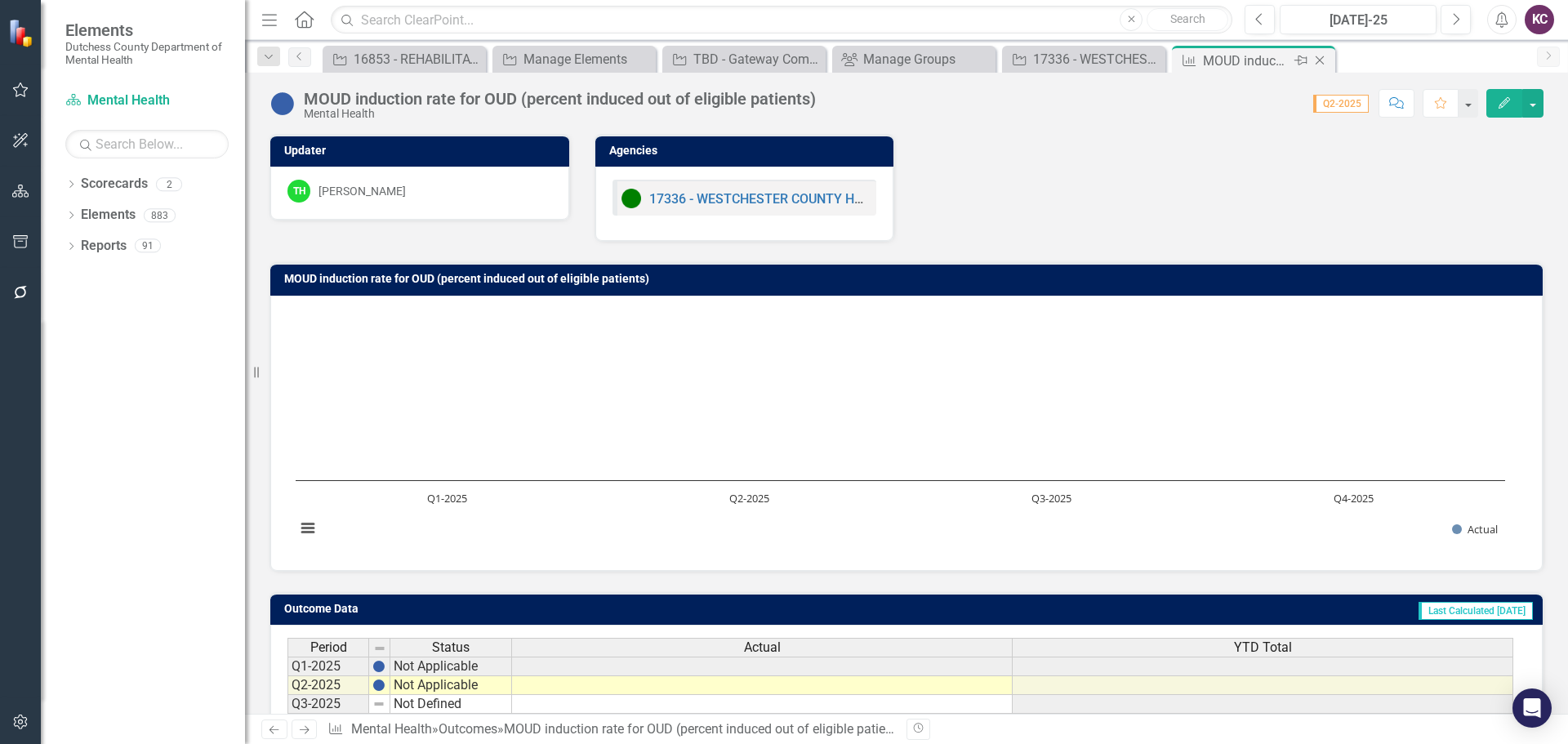
click at [1320, 59] on icon "Close" at bounding box center [1319, 60] width 16 height 13
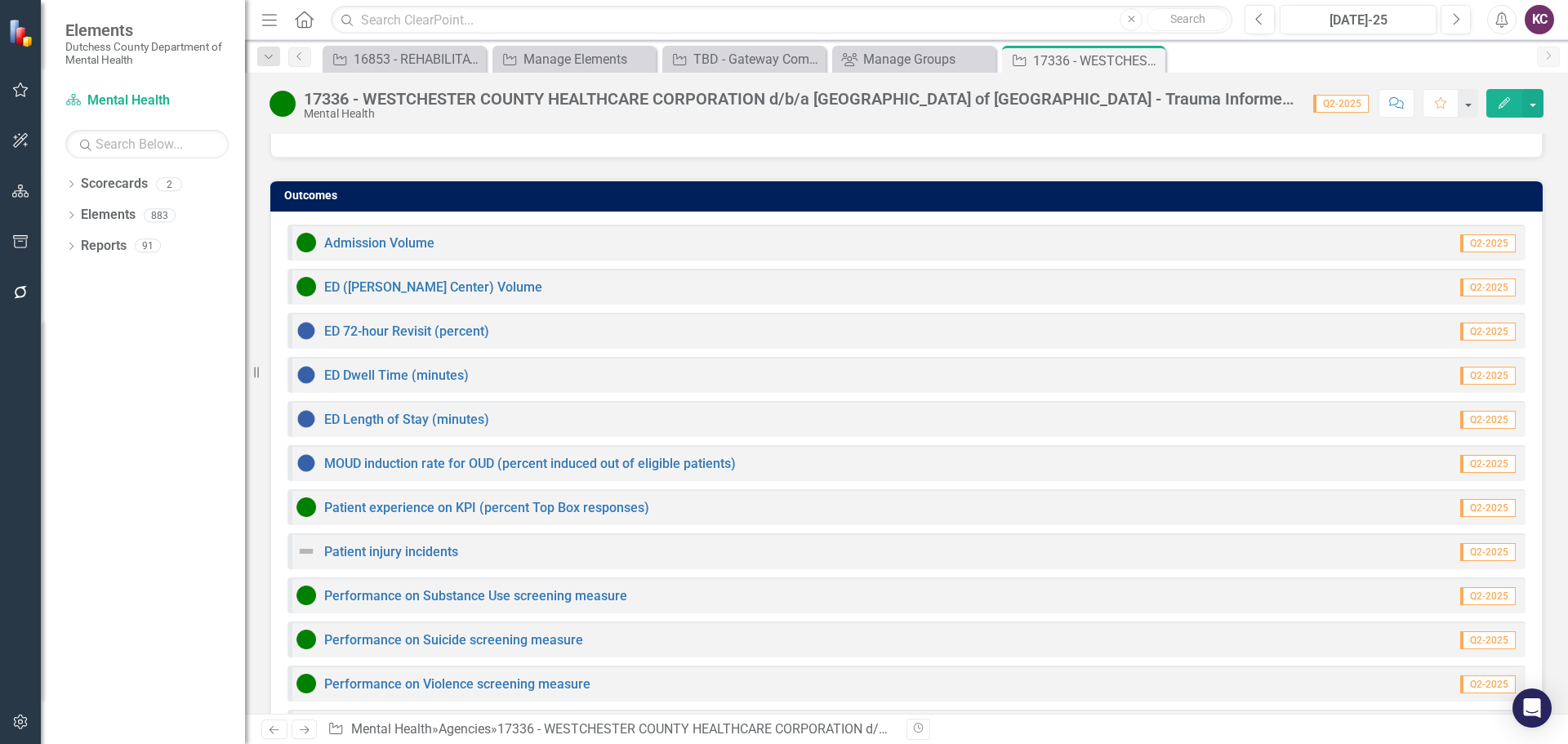
scroll to position [1475, 0]
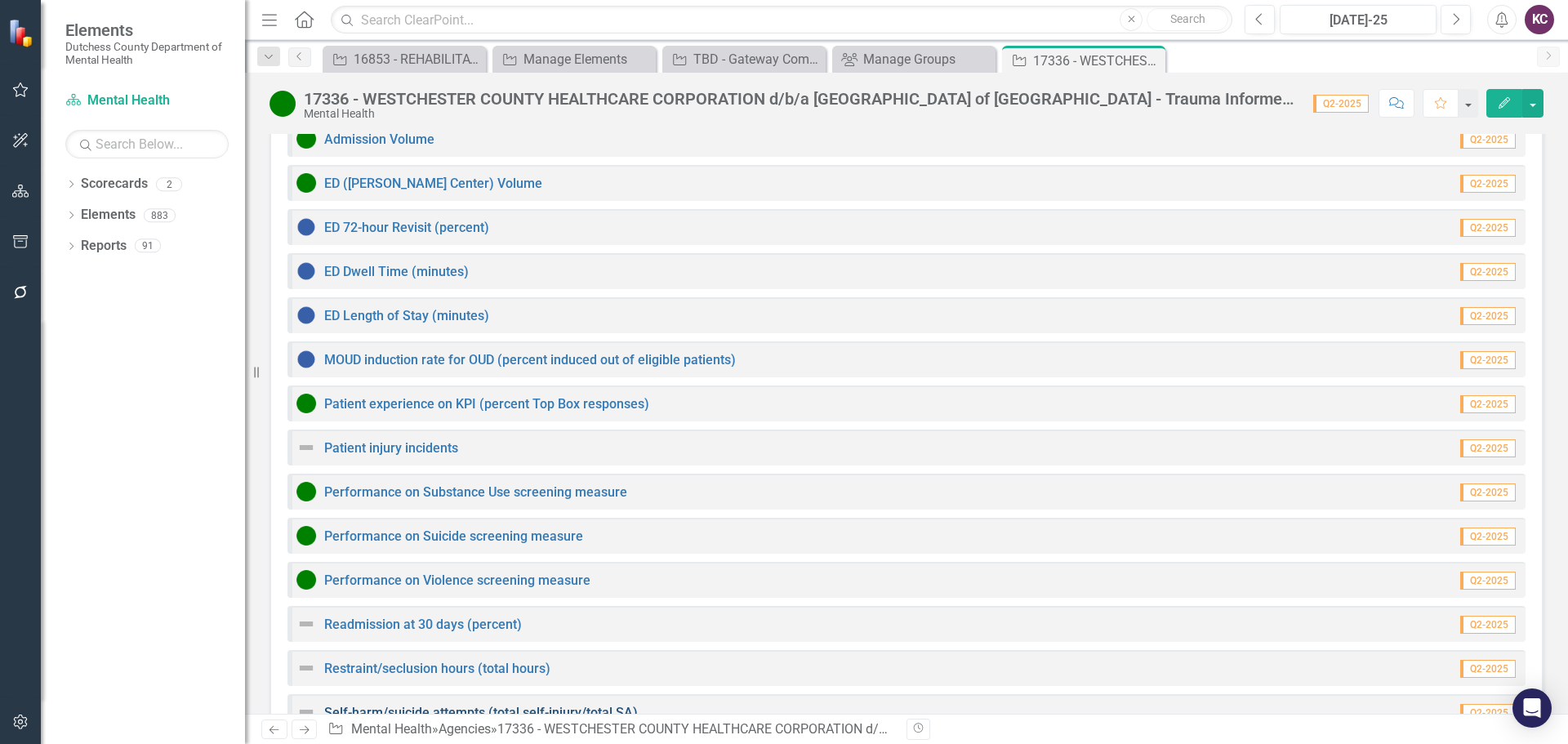
click at [525, 705] on link "Self-harm/suicide attempts (total self-injury/total SA)" at bounding box center [480, 713] width 313 height 16
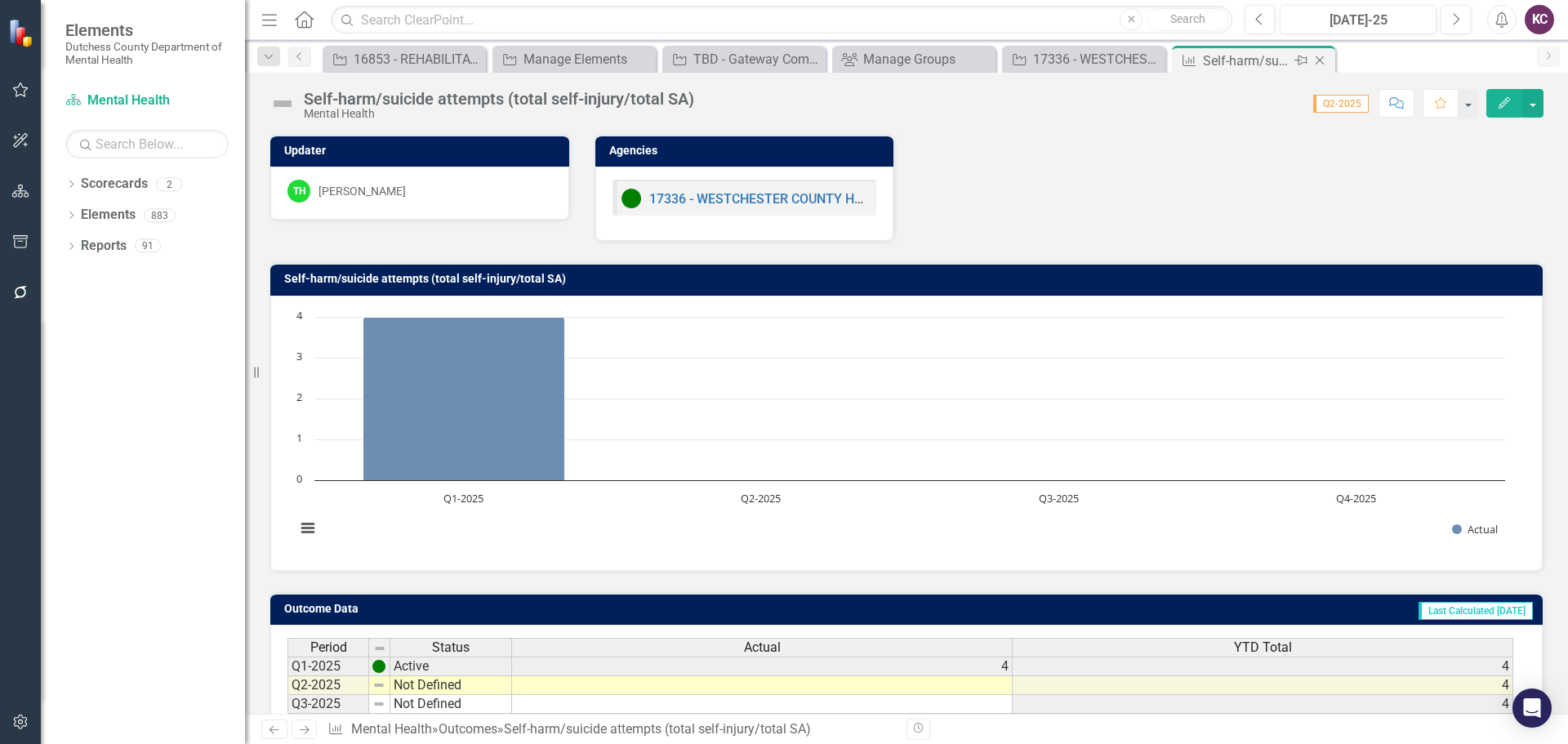
click at [1321, 57] on icon "Close" at bounding box center [1319, 60] width 16 height 13
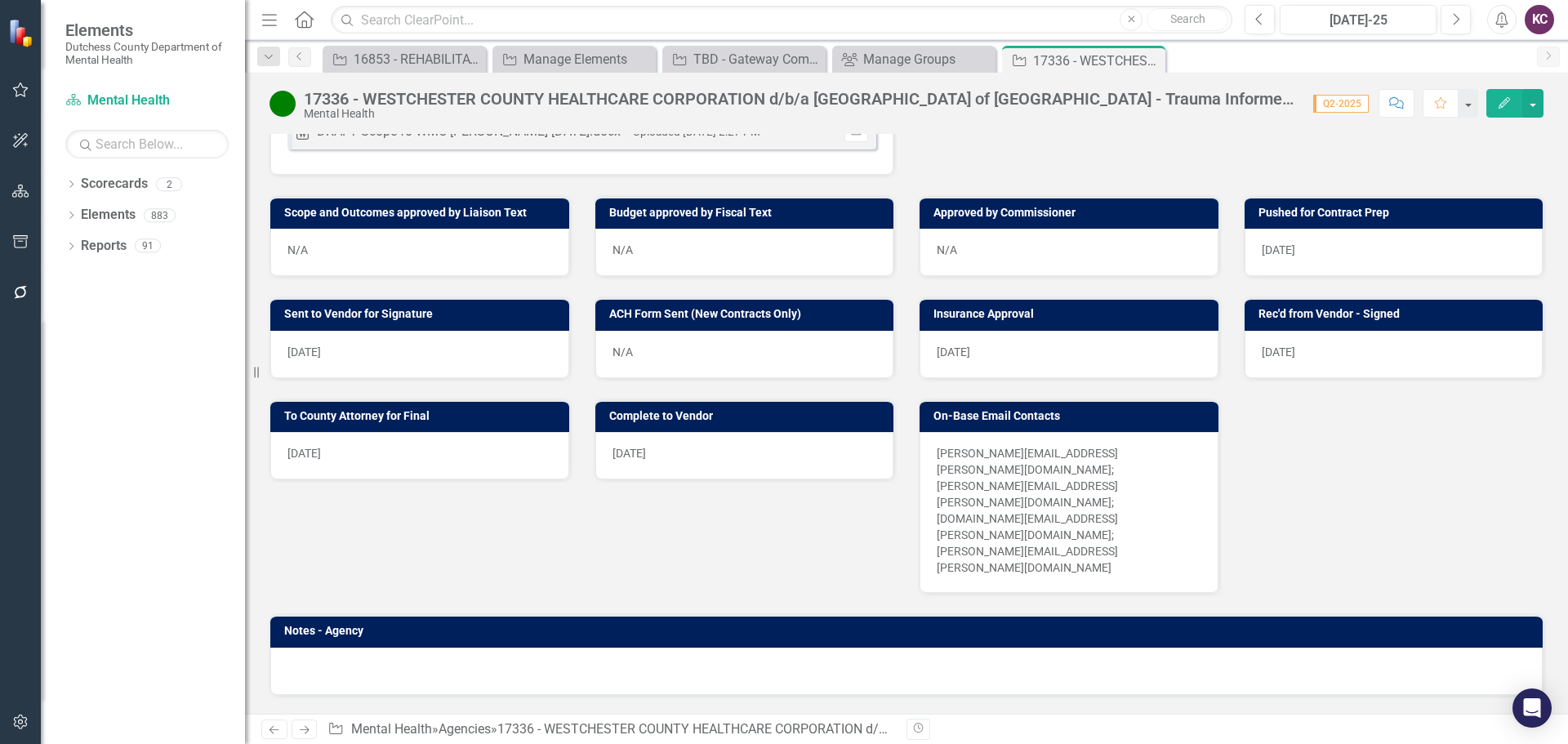
scroll to position [822, 0]
